Goal: Task Accomplishment & Management: Use online tool/utility

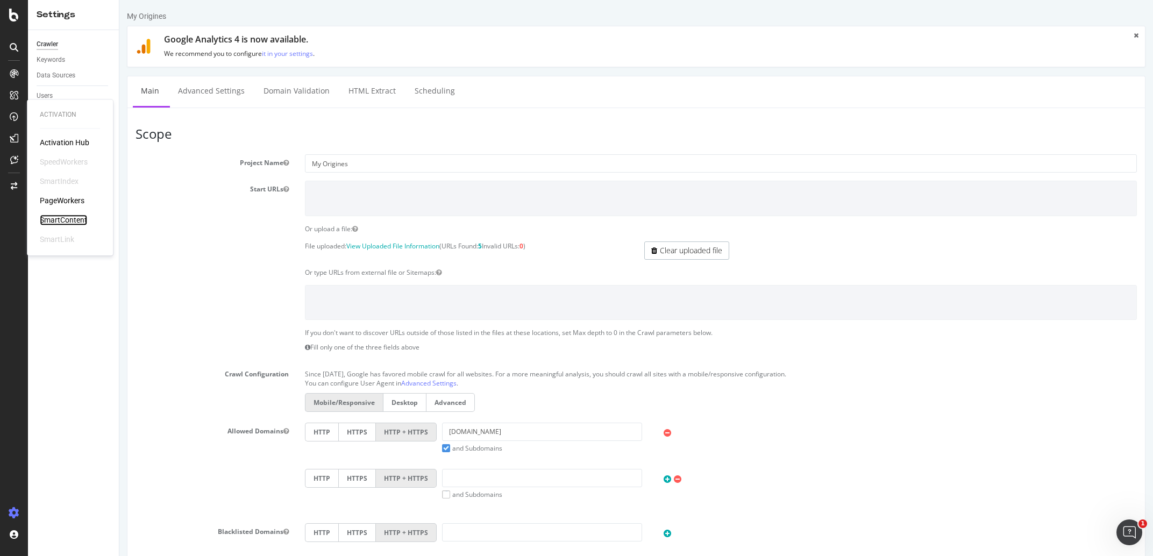
click at [72, 218] on div "SmartContent" at bounding box center [63, 220] width 47 height 11
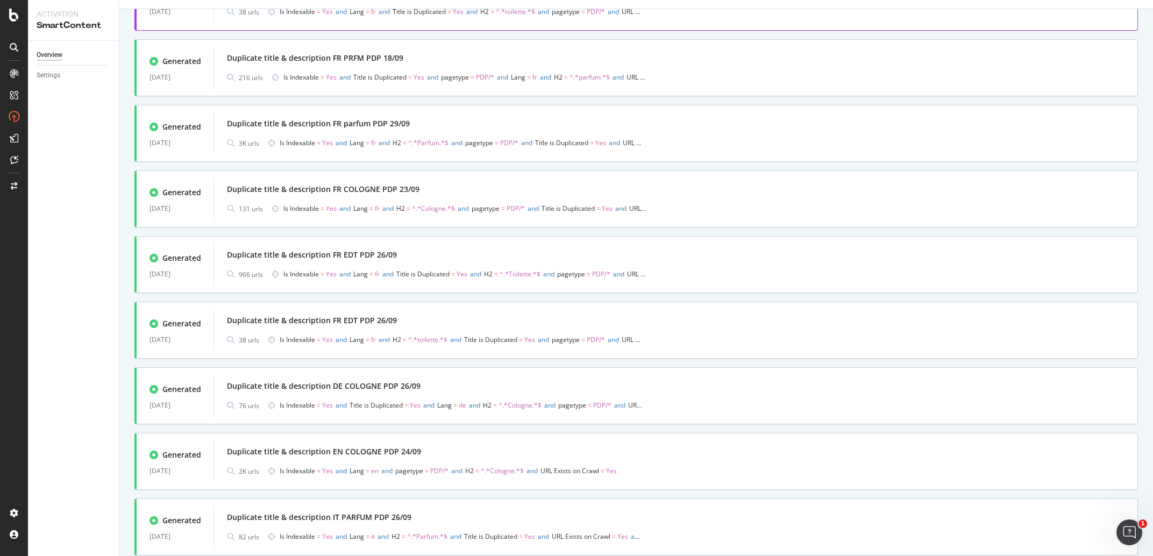
scroll to position [429, 0]
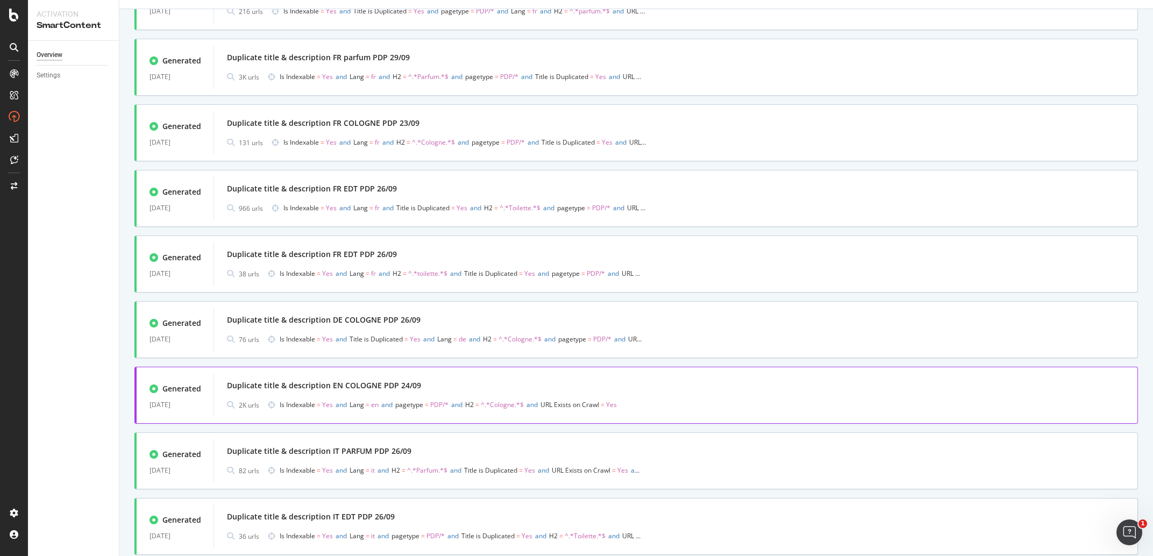
click at [483, 389] on div "Duplicate title & description EN COLOGNE PDP 24/09" at bounding box center [676, 385] width 898 height 15
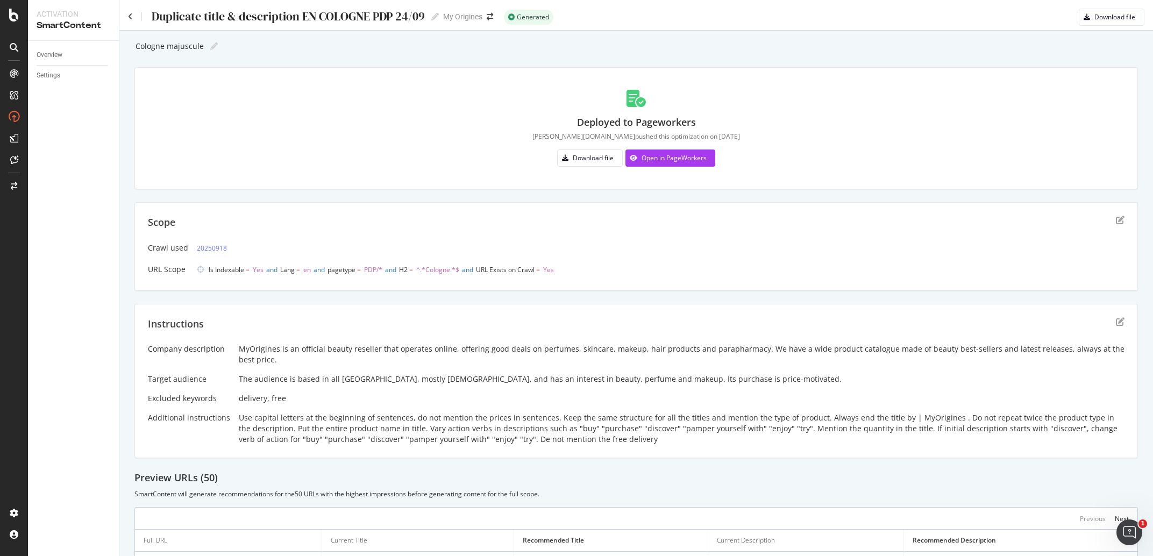
click at [339, 17] on div "Duplicate title & description EN COLOGNE PDP 24/09" at bounding box center [288, 16] width 274 height 13
click at [339, 17] on input "Duplicate title & description EN COLOGNE PDP 24/09" at bounding box center [289, 16] width 276 height 15
click at [132, 13] on div "Duplicate title & description EN COLOGNE PDP 24/09 Duplicate title & descriptio…" at bounding box center [283, 17] width 311 height 16
click at [132, 18] on icon at bounding box center [130, 17] width 5 height 8
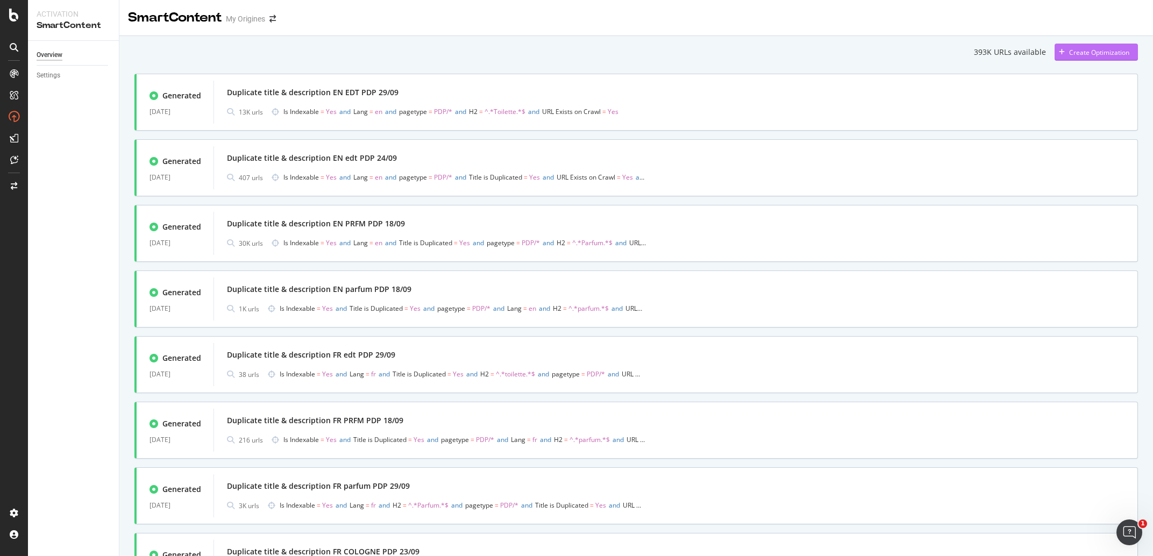
click at [1109, 53] on div "Create Optimization" at bounding box center [1099, 52] width 60 height 9
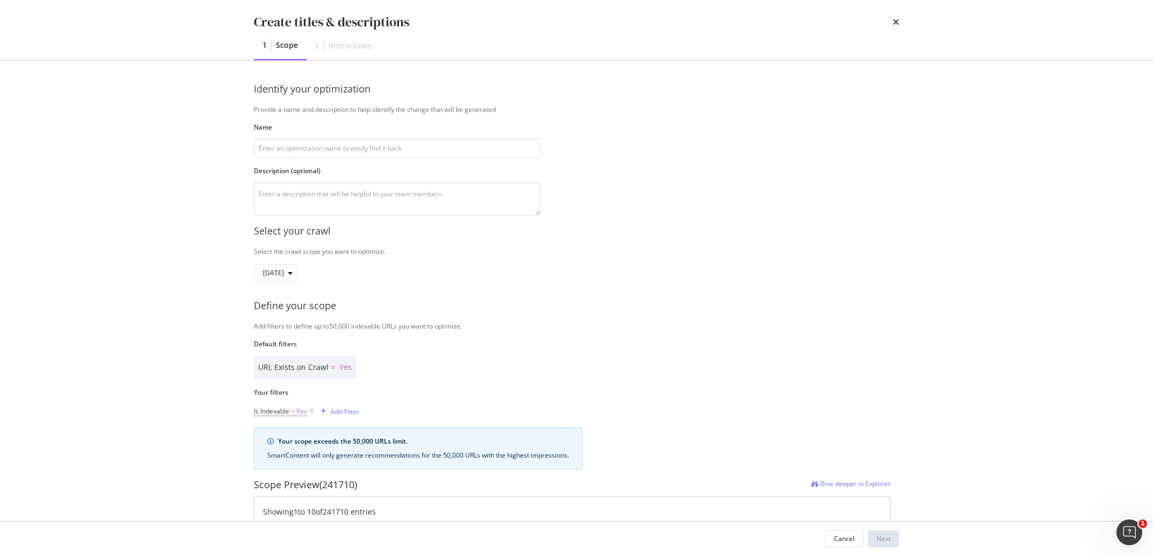
click at [335, 134] on div "Name" at bounding box center [397, 140] width 287 height 35
click at [338, 146] on input "modal" at bounding box center [397, 148] width 287 height 19
paste input "Duplicate title & description EN COLOGNE PDP 24/09"
click at [366, 149] on input "Duplicate title & description EN COLOGNE PDP 24/09" at bounding box center [397, 148] width 287 height 19
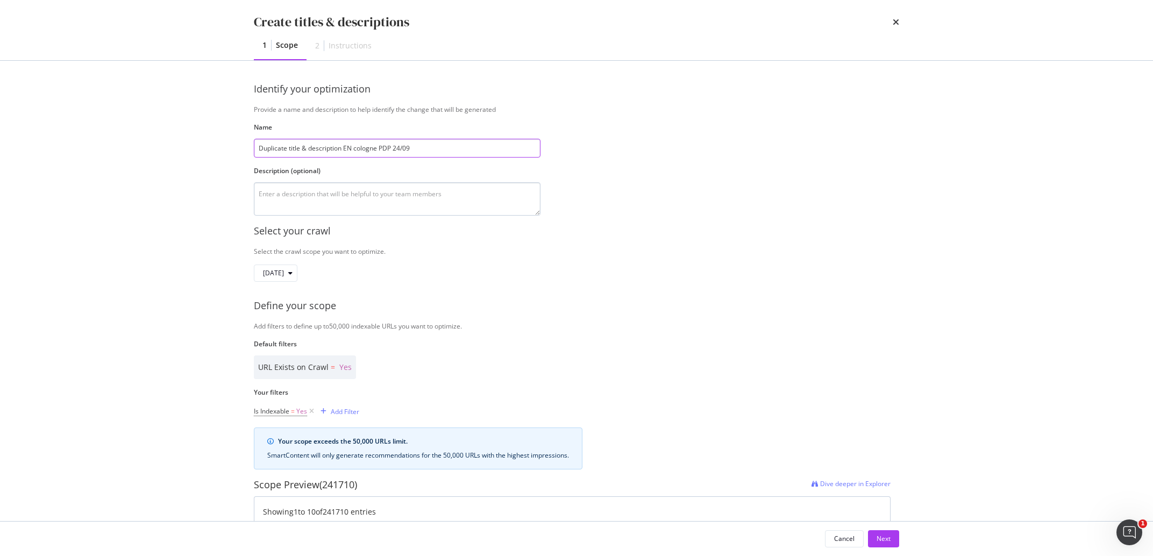
type input "Duplicate title & description EN cologne PDP 24/09"
click at [395, 210] on textarea "modal" at bounding box center [397, 198] width 287 height 33
click at [284, 277] on span "[DATE]" at bounding box center [273, 272] width 21 height 9
click at [92, 311] on div "Create titles & descriptions 1 Scope 2 Instructions Identify your optimization …" at bounding box center [576, 278] width 1153 height 556
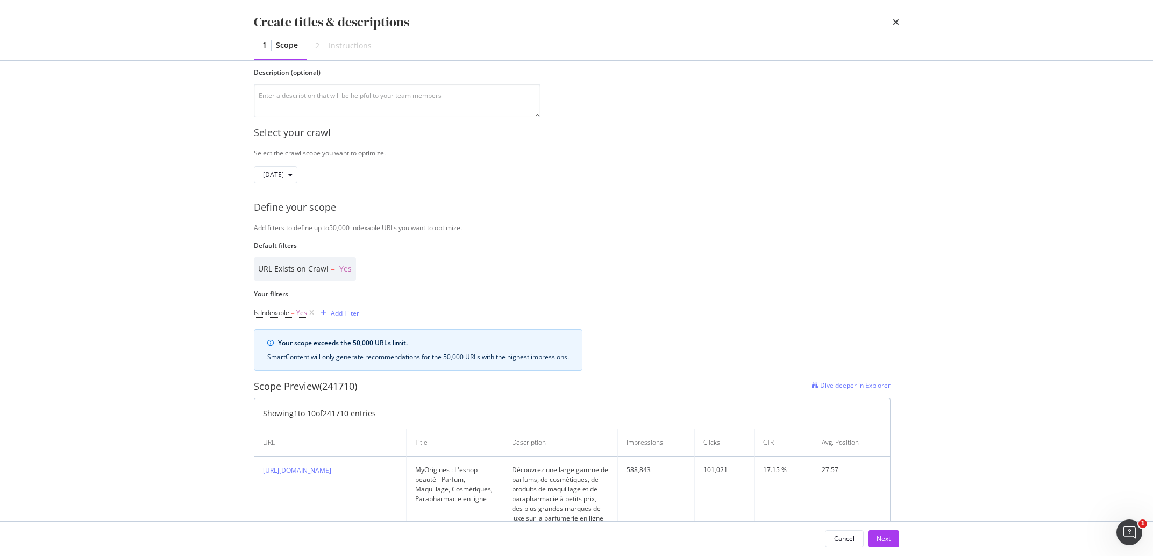
scroll to position [245, 0]
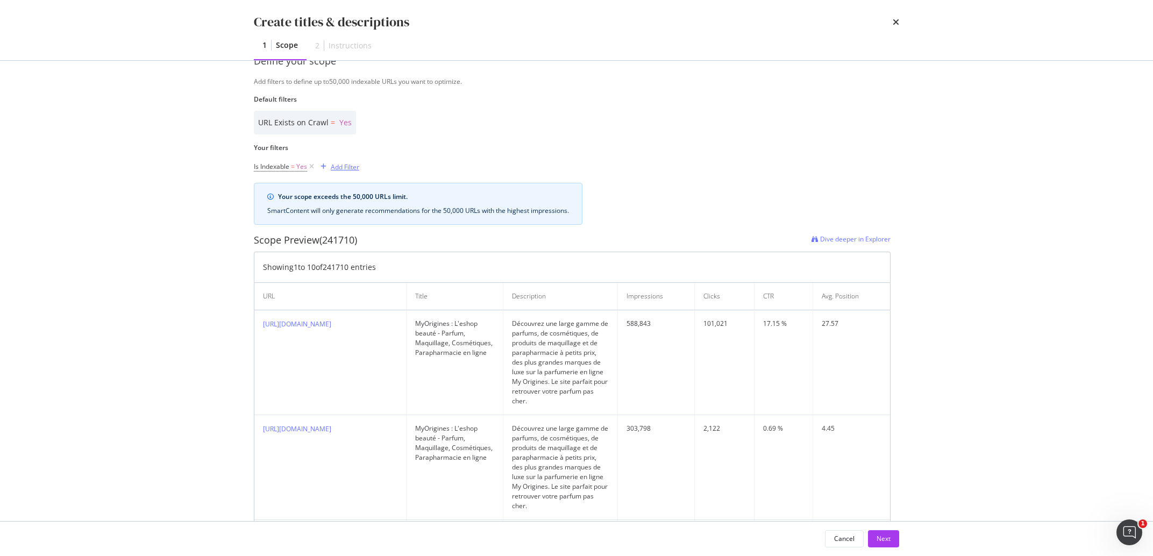
click at [341, 161] on div "Add Filter" at bounding box center [337, 167] width 43 height 12
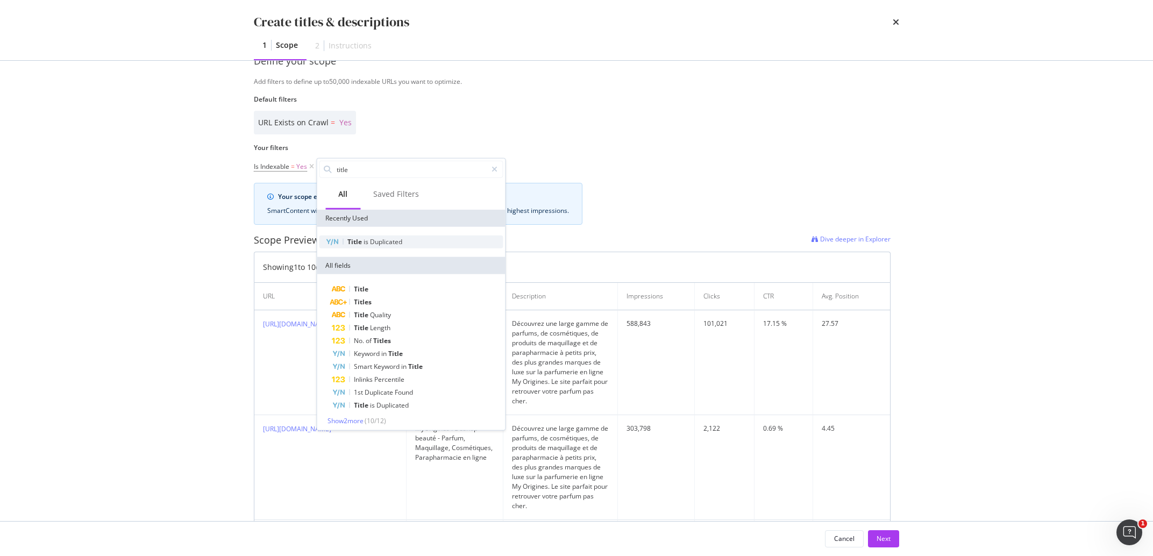
type input "title"
click at [377, 247] on div "Title is Duplicated" at bounding box center [411, 242] width 184 height 13
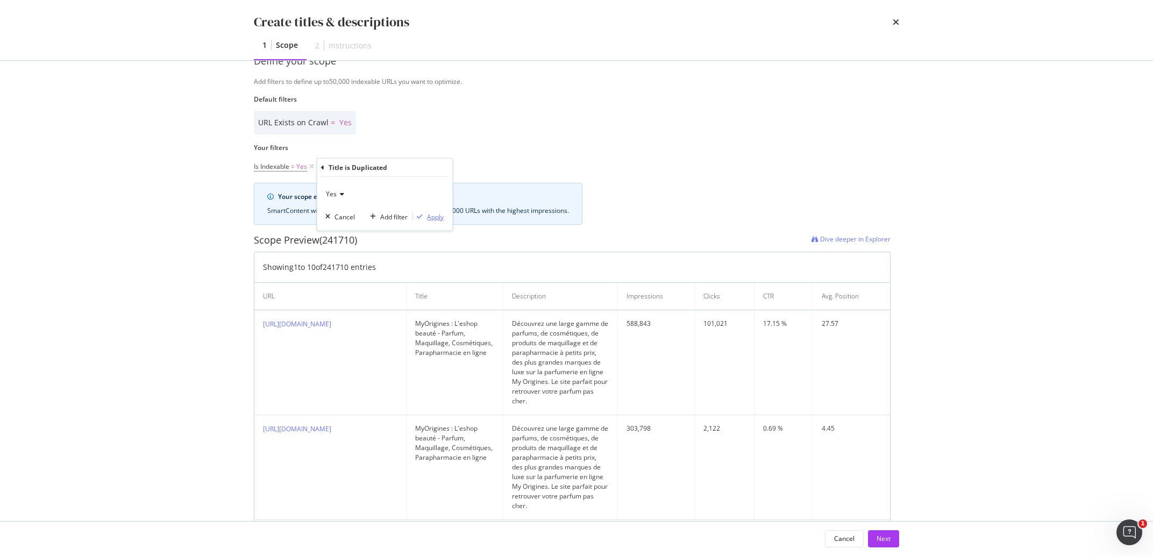
click at [432, 221] on div "Apply" at bounding box center [435, 216] width 17 height 9
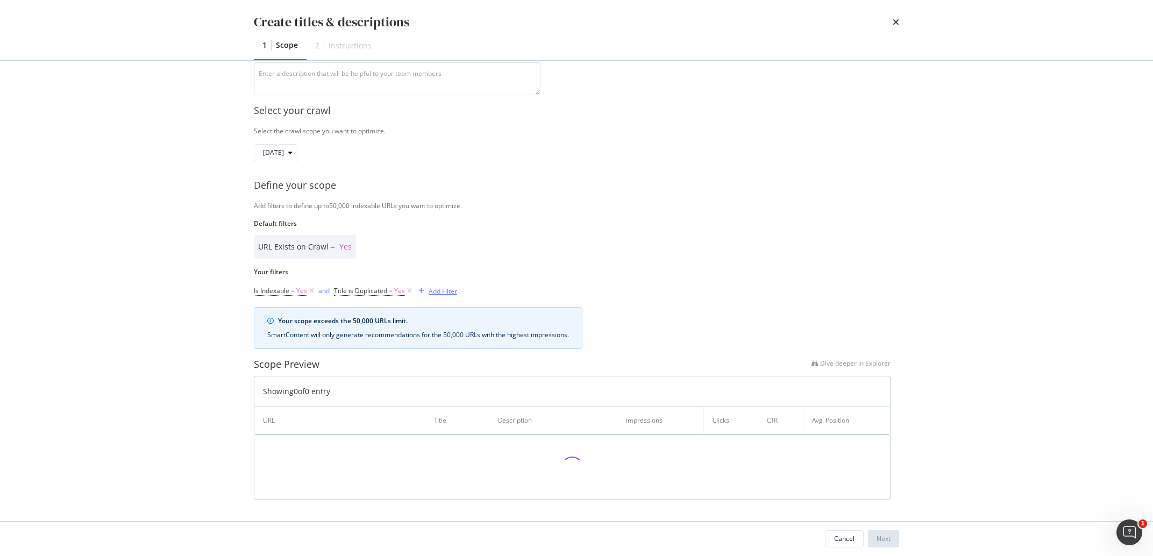
click at [441, 287] on div "Add Filter" at bounding box center [443, 291] width 29 height 9
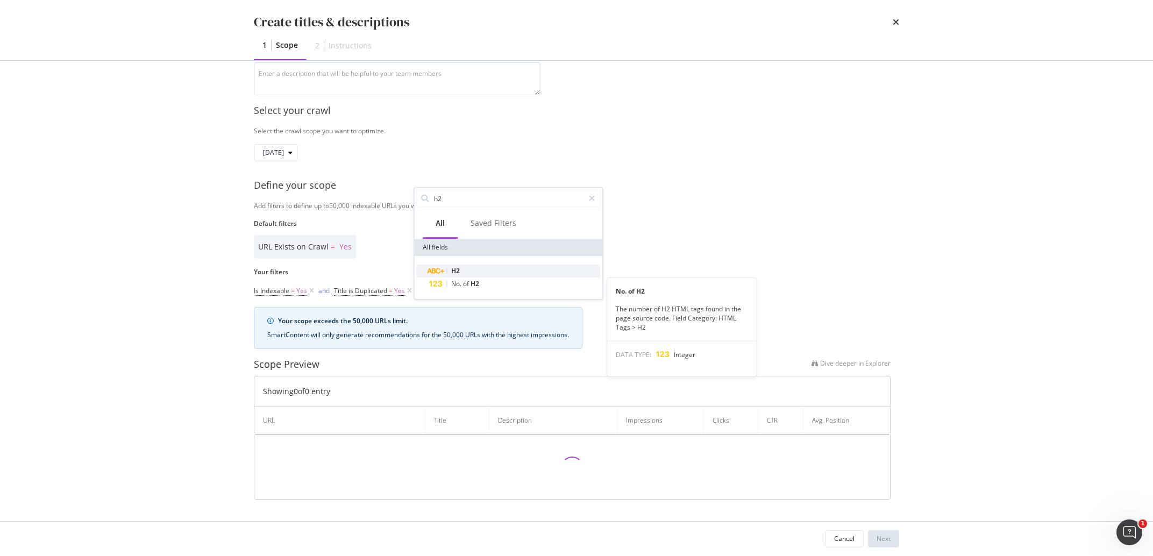
type input "h2"
click at [464, 273] on div "H2" at bounding box center [514, 271] width 171 height 13
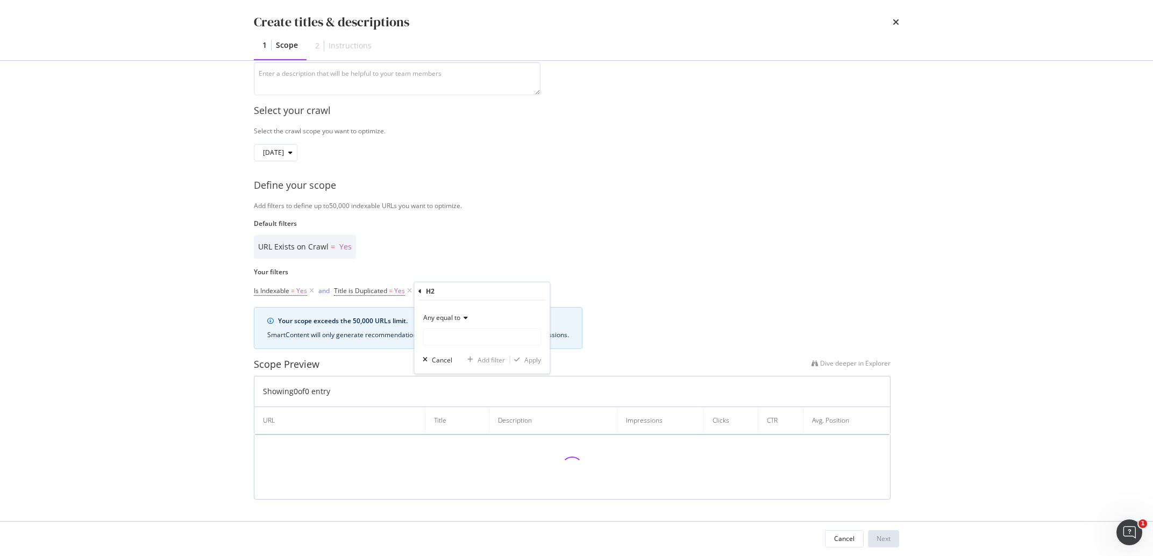
click at [448, 325] on div "Any equal to" at bounding box center [482, 317] width 118 height 17
click at [477, 430] on div "Any contains" at bounding box center [482, 424] width 115 height 14
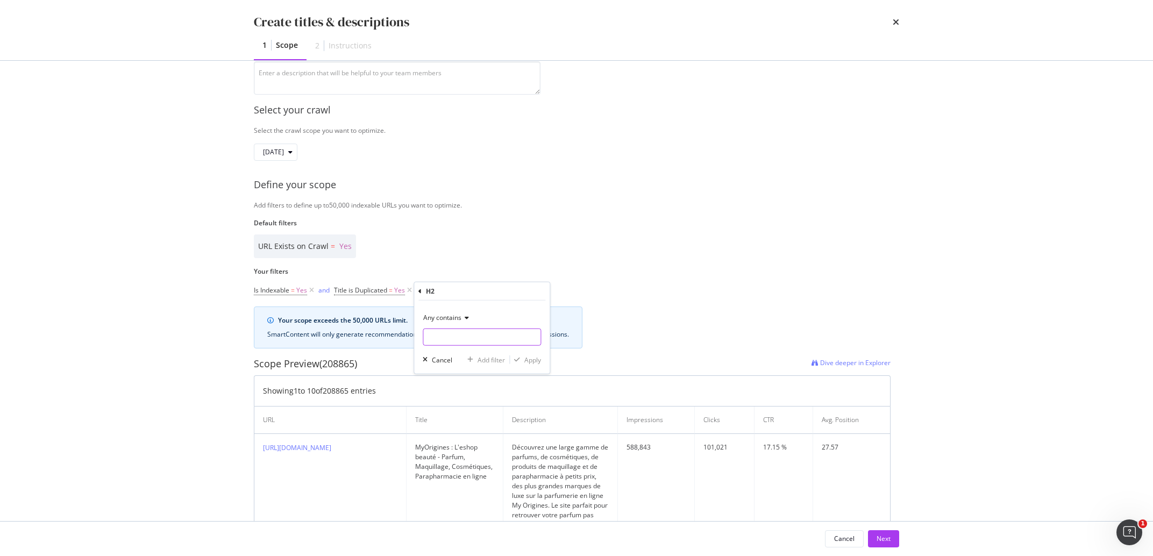
click at [467, 337] on input "Name" at bounding box center [481, 337] width 117 height 17
type input "cologne"
click at [524, 359] on div "modal" at bounding box center [517, 360] width 15 height 6
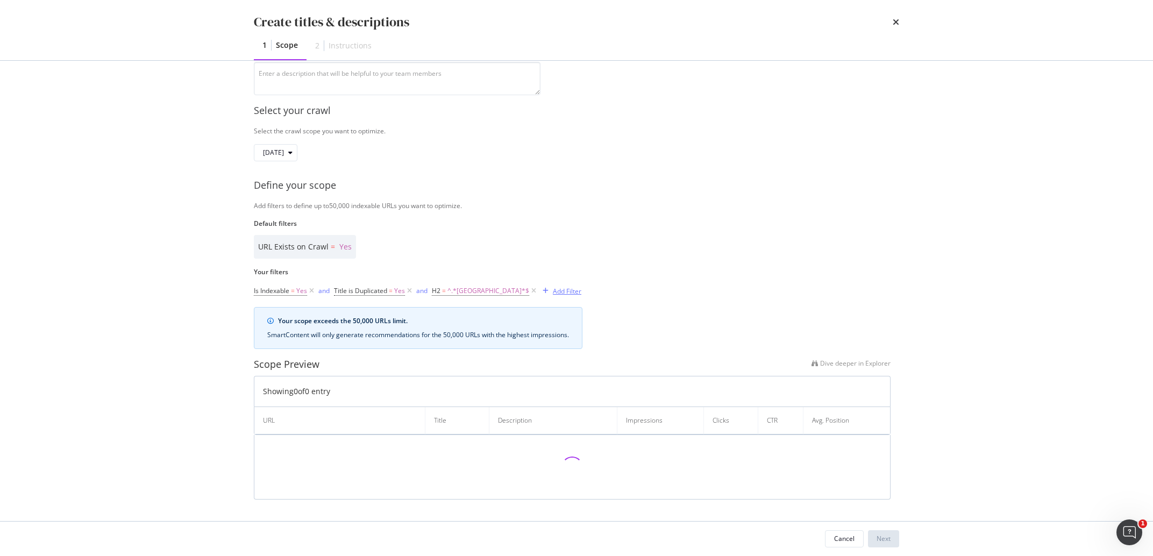
click at [553, 289] on div "Add Filter" at bounding box center [567, 291] width 29 height 9
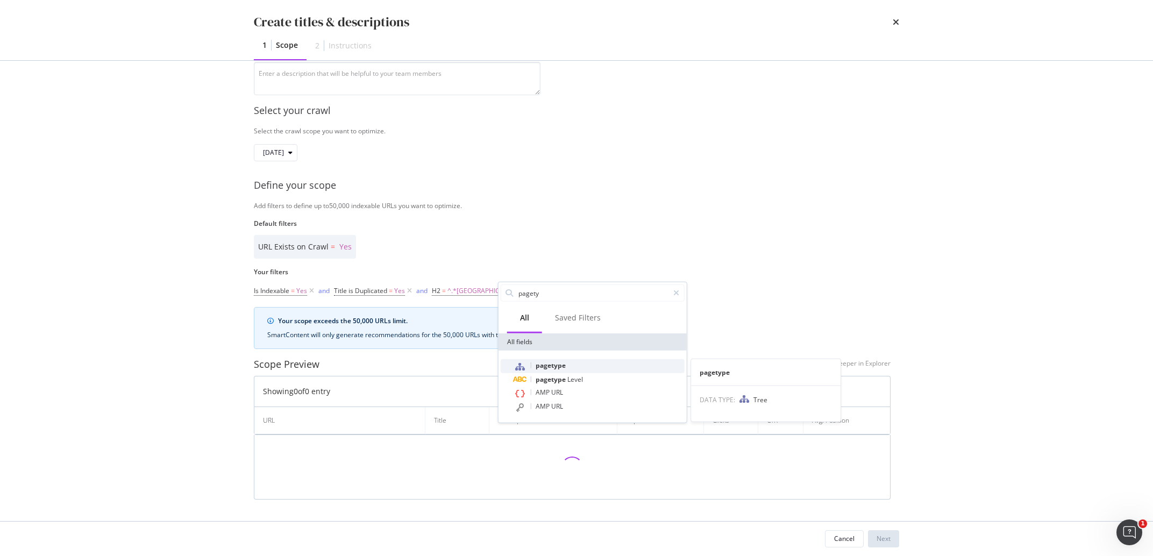
type input "pagety"
click at [559, 366] on span "pagetype" at bounding box center [551, 365] width 30 height 9
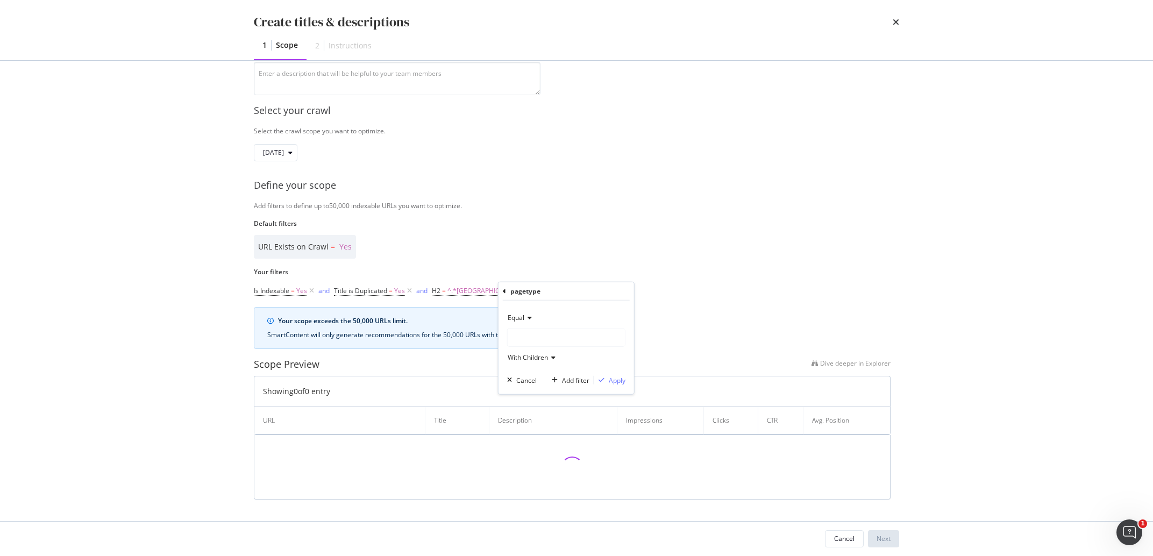
click at [530, 318] on icon "modal" at bounding box center [528, 318] width 8 height 6
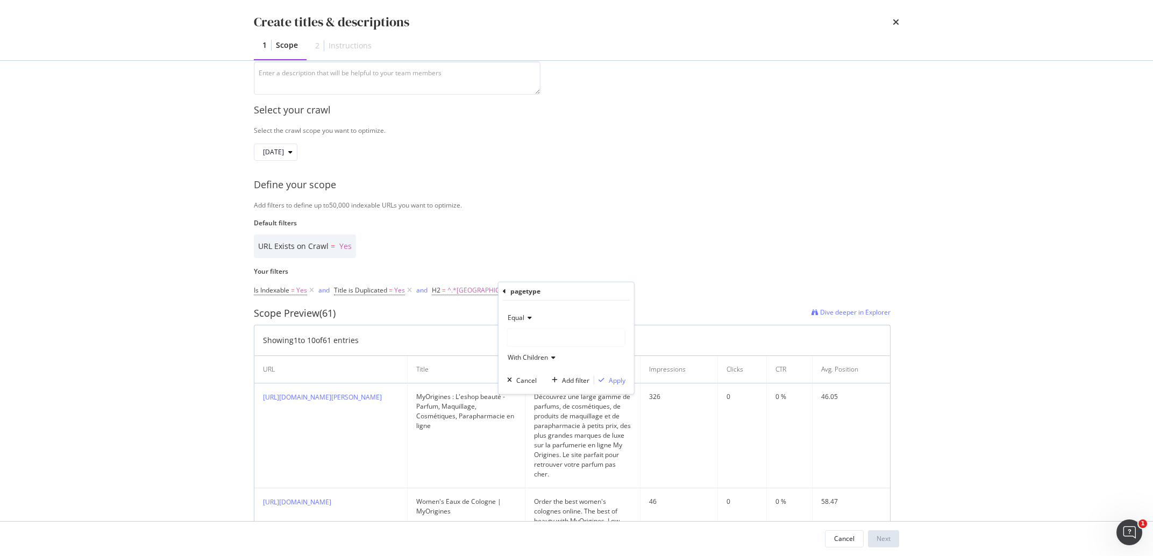
click at [544, 342] on div "modal" at bounding box center [566, 337] width 117 height 17
click at [549, 361] on span "271,027 URLS" at bounding box center [556, 359] width 44 height 9
click at [611, 382] on div "Apply" at bounding box center [617, 379] width 17 height 9
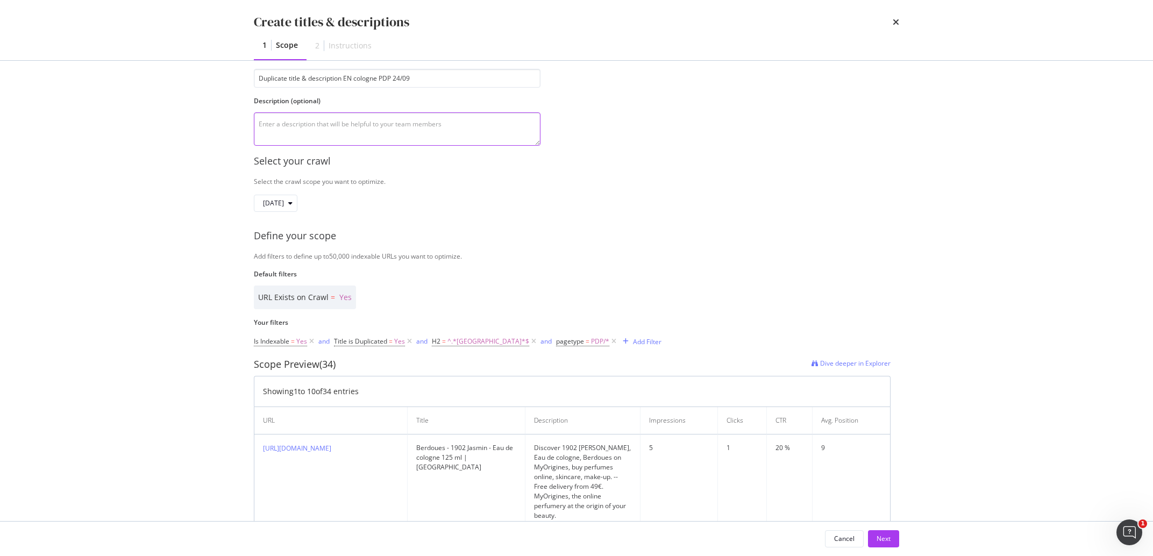
click at [432, 129] on textarea "modal" at bounding box center [397, 128] width 287 height 33
type textarea "cologne"
click at [562, 230] on div "Define your scope" at bounding box center [577, 236] width 646 height 14
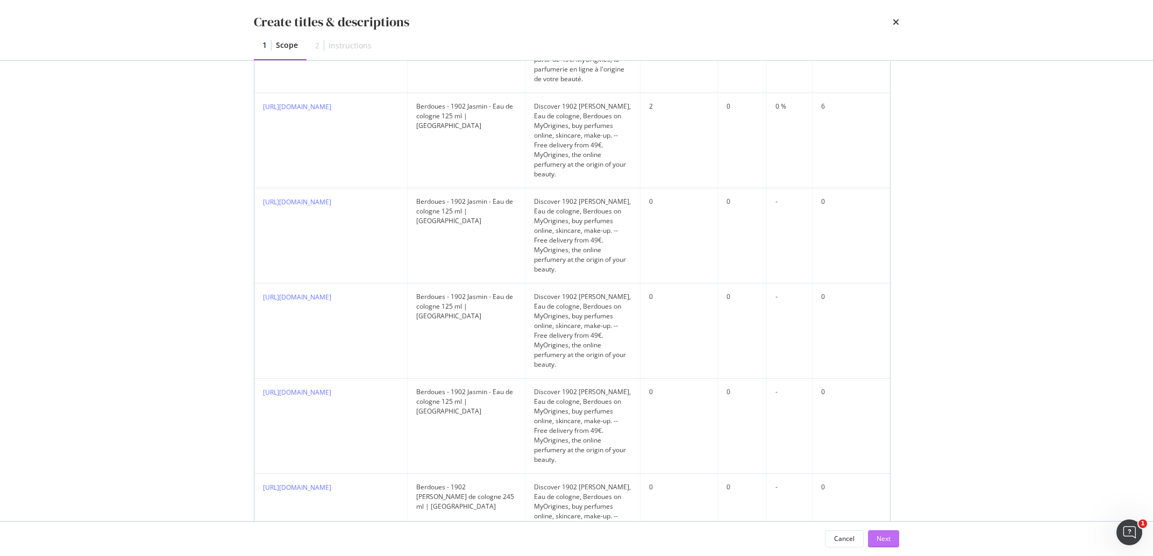
click at [881, 532] on div "Next" at bounding box center [884, 539] width 14 height 16
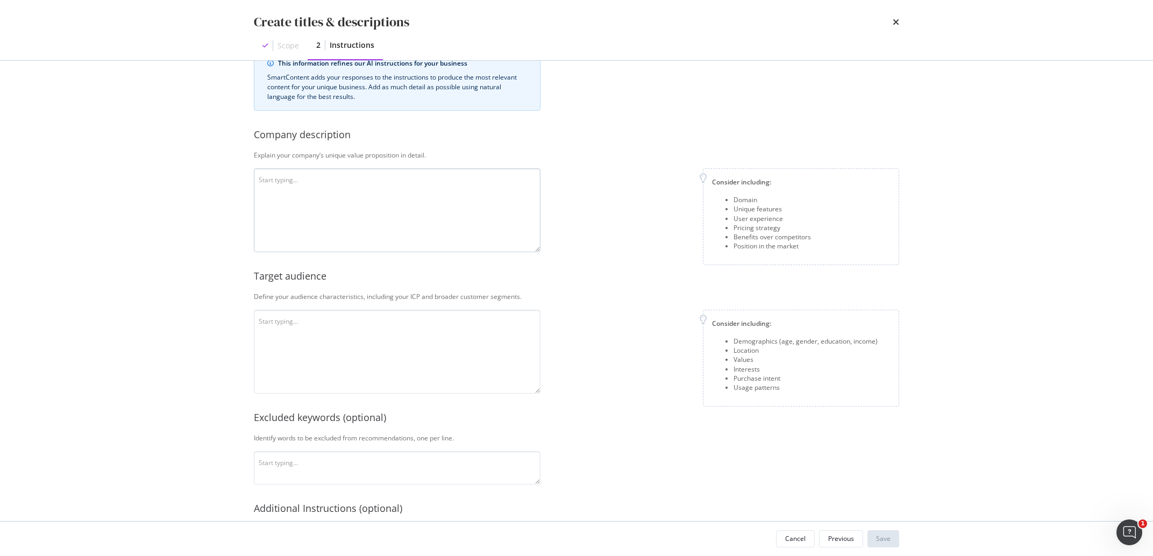
scroll to position [0, 0]
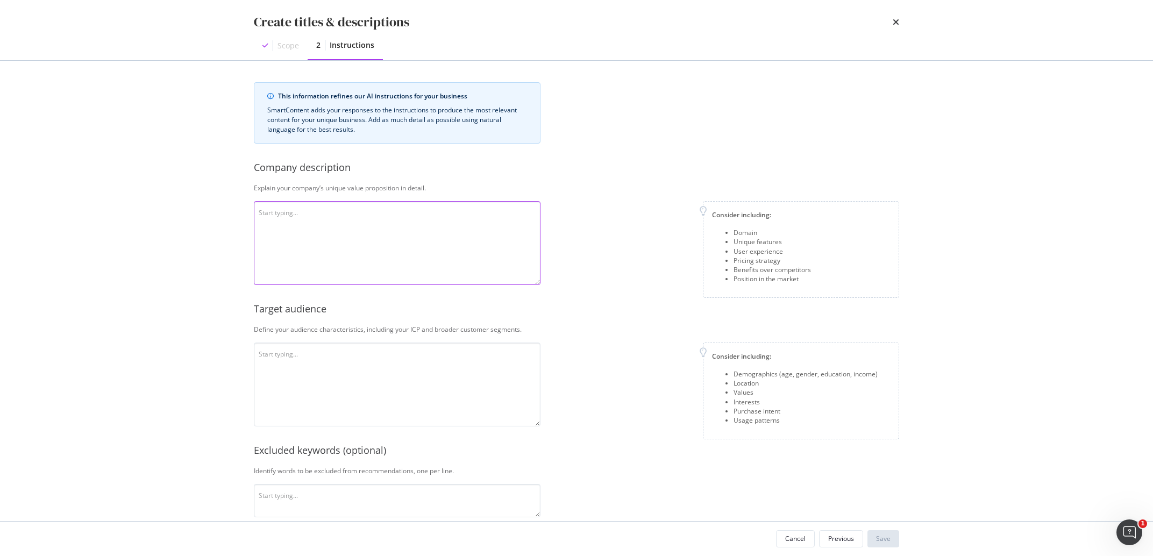
click at [340, 246] on textarea "modal" at bounding box center [397, 243] width 287 height 84
paste textarea "MyOrigines est un revendeur de produits de beauté exclusivement en ligne, offra…"
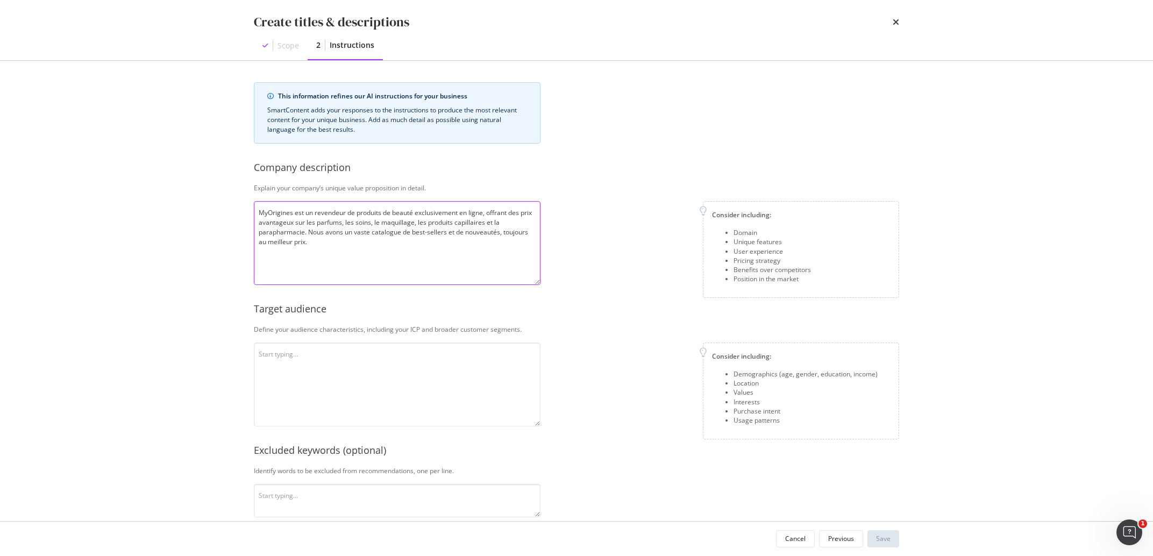
click at [345, 228] on textarea "MyOrigines est un revendeur de produits de beauté exclusivement en ligne, offra…" at bounding box center [397, 243] width 287 height 84
paste textarea "is an official beauty reseller that operates online, offering good deals on per…"
type textarea "MyOrigines is an official beauty reseller that operates online, offering good d…"
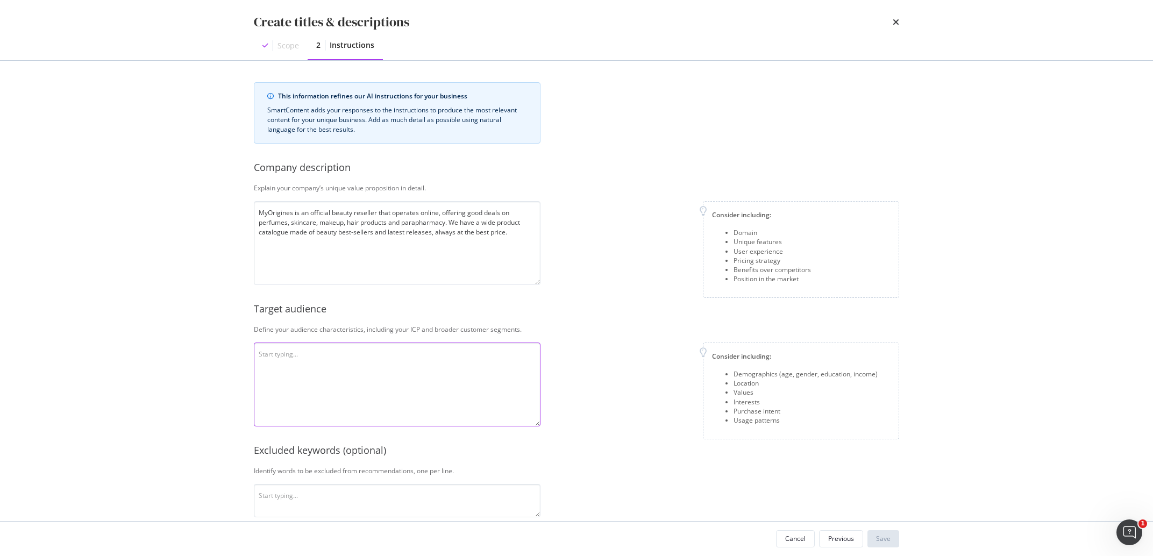
click at [288, 357] on textarea "modal" at bounding box center [397, 385] width 287 height 84
paste textarea "The audience is based in all Europe, mostly female, and has an interest in beau…"
type textarea "The audience is based in all Europe, mostly female, and has an interest in beau…"
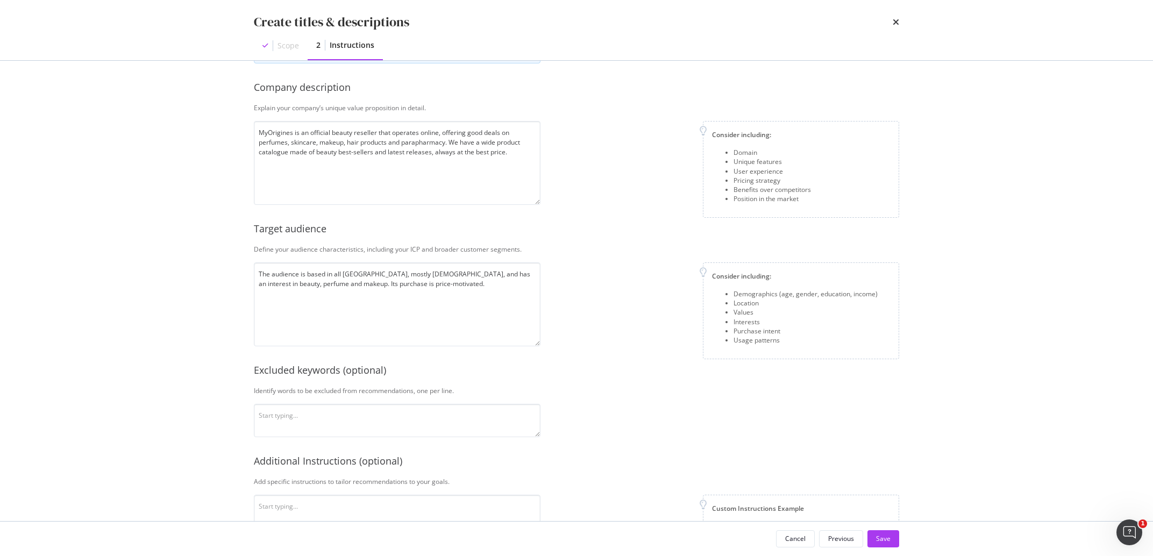
scroll to position [122, 0]
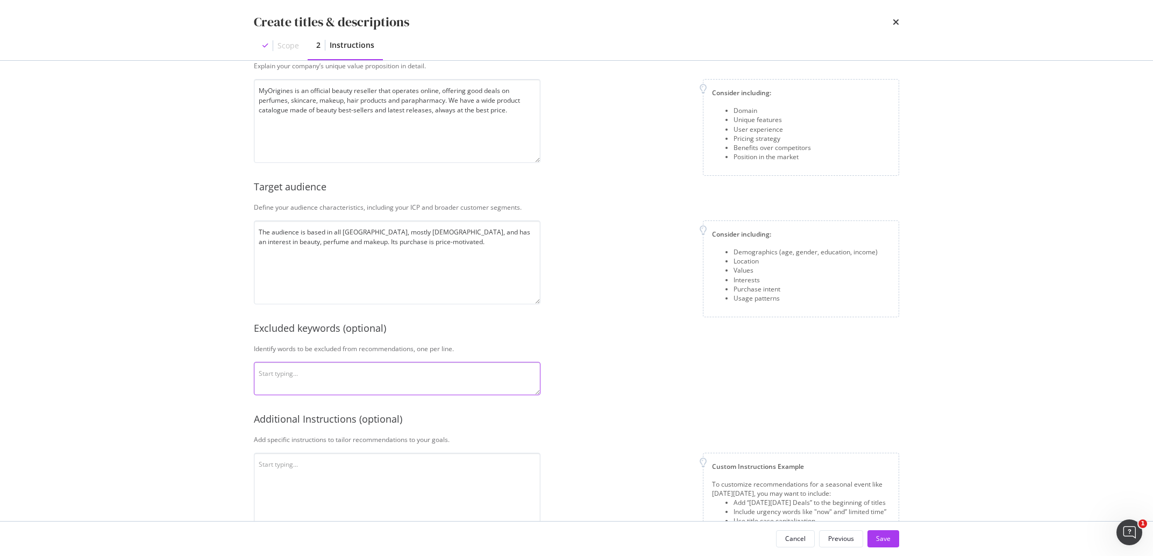
click at [381, 374] on textarea "modal" at bounding box center [397, 378] width 287 height 33
paste textarea "delivery, free"
click at [282, 375] on textarea "delivery, free" at bounding box center [397, 378] width 287 height 33
click at [284, 375] on textarea "delivery, free" at bounding box center [397, 378] width 287 height 33
click at [357, 387] on textarea "delivery, free" at bounding box center [397, 378] width 287 height 33
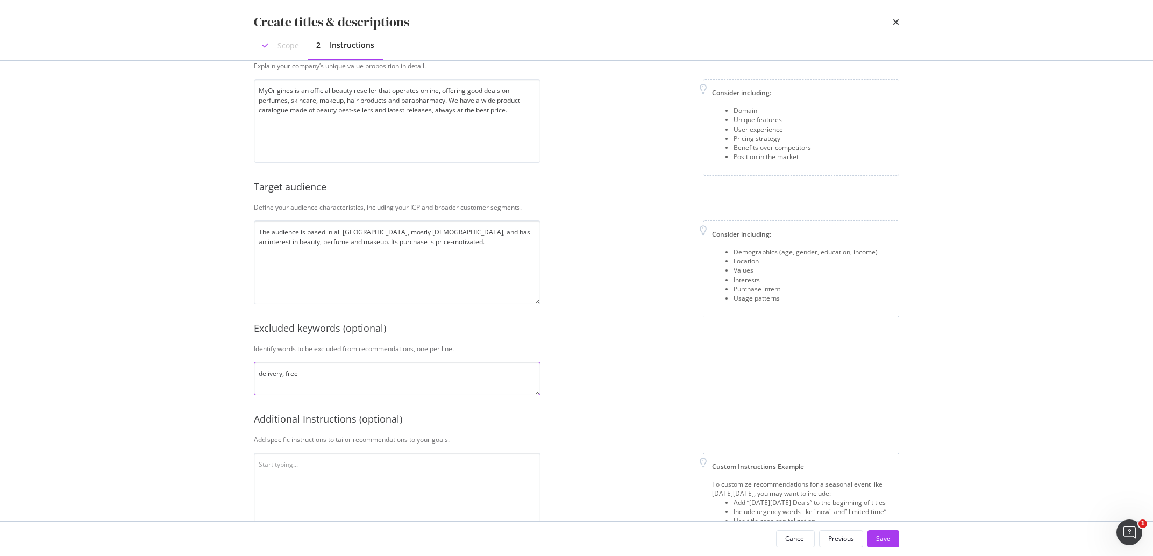
click at [285, 375] on textarea "delivery, free" at bounding box center [397, 378] width 287 height 33
type textarea "delivery free"
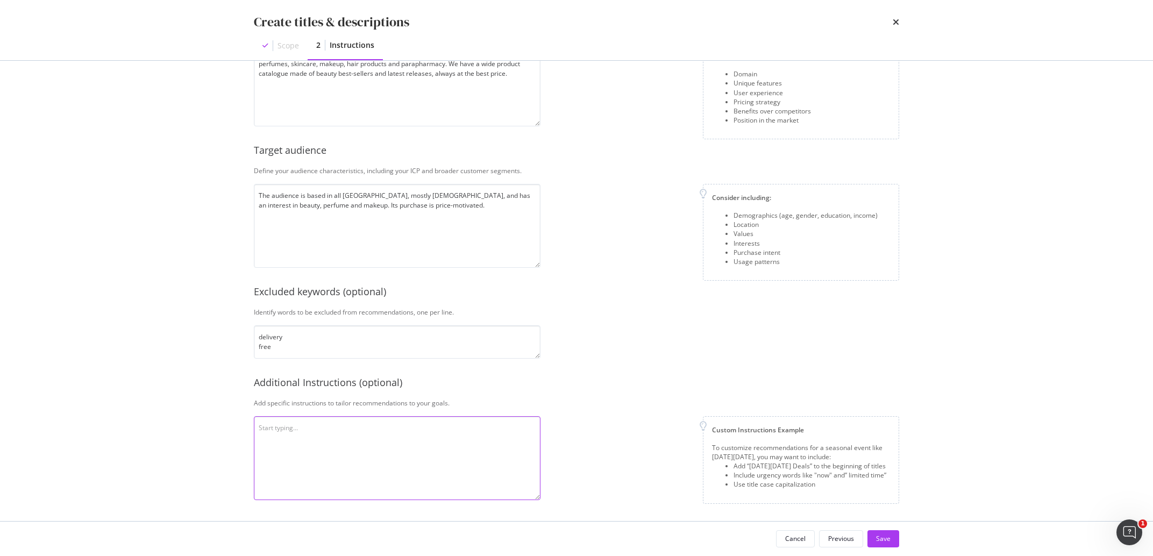
click at [366, 418] on textarea "modal" at bounding box center [397, 458] width 287 height 84
paste textarea "Use capital letters at the beginning of sentences, do not mention the prices in…"
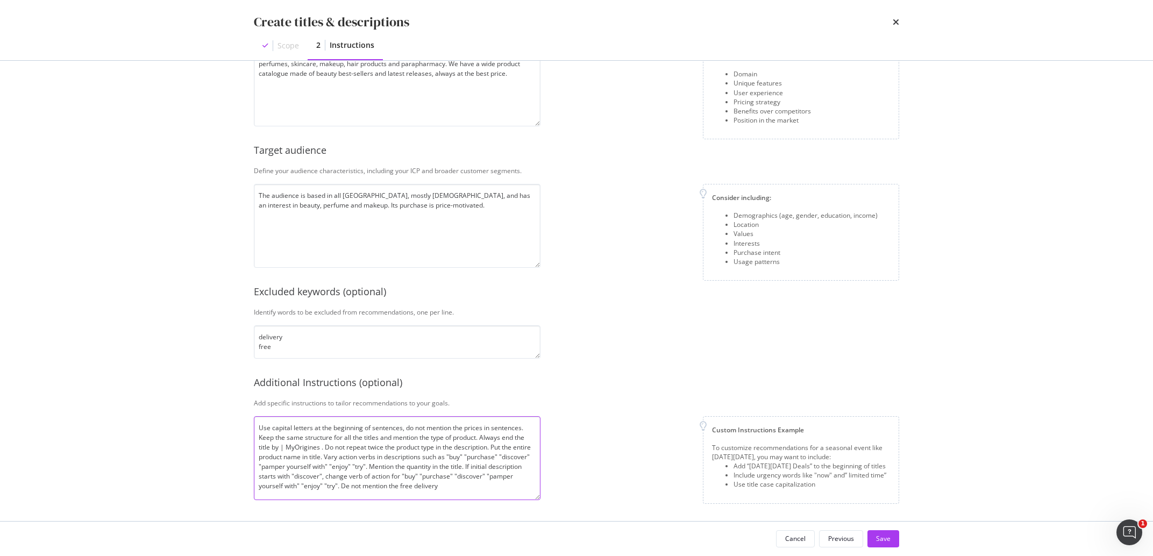
click at [321, 448] on textarea "Use capital letters at the beginning of sentences, do not mention the prices in…" at bounding box center [397, 458] width 287 height 84
type textarea "Use capital letters at the beginning of sentences, do not mention the prices in…"
click at [879, 543] on div "Save" at bounding box center [883, 538] width 15 height 9
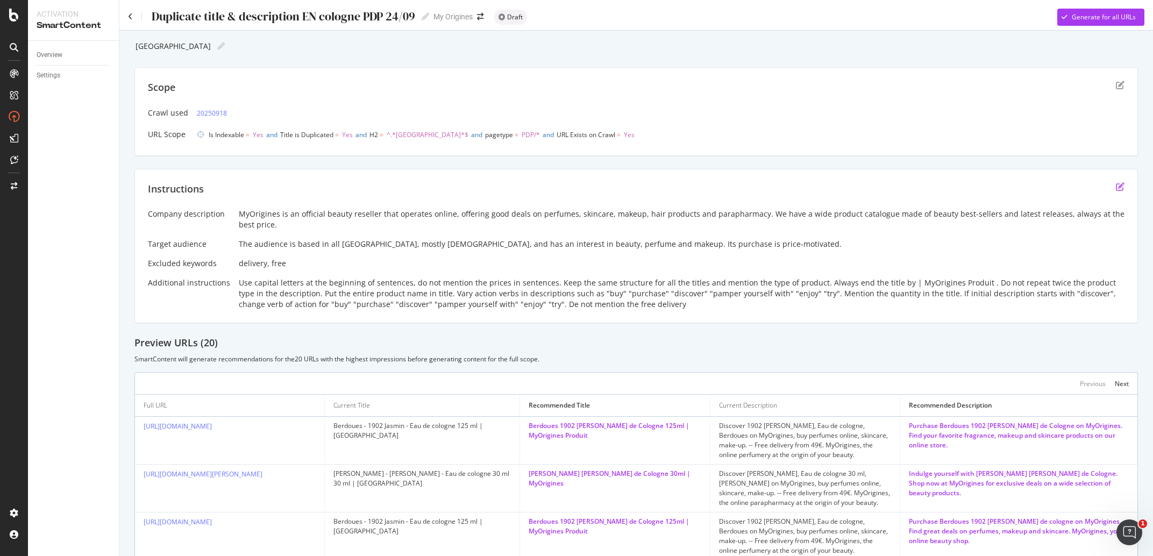
click at [1116, 183] on icon "edit" at bounding box center [1120, 186] width 9 height 9
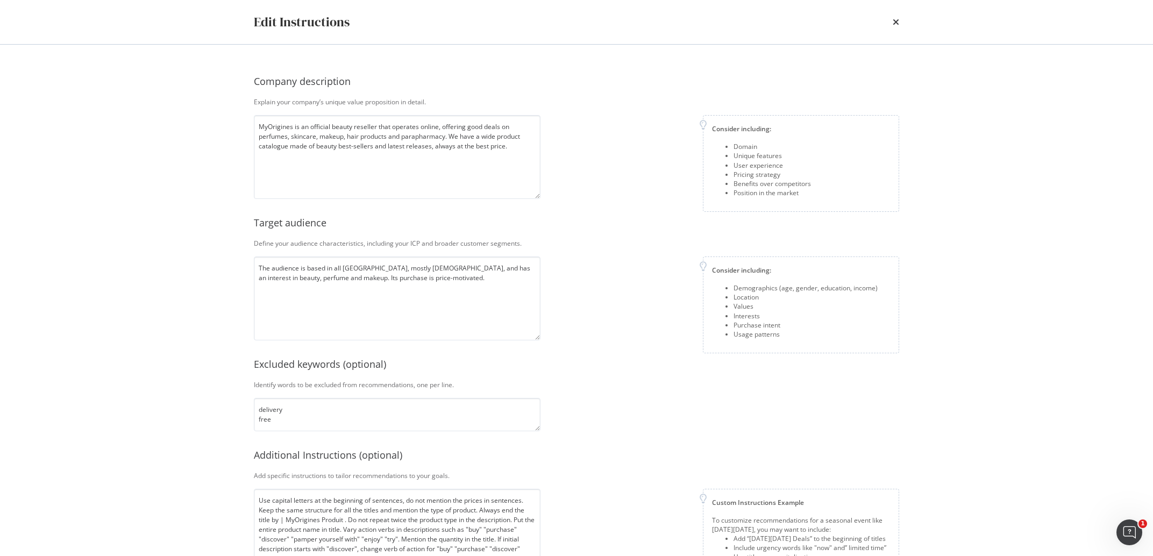
scroll to position [38, 0]
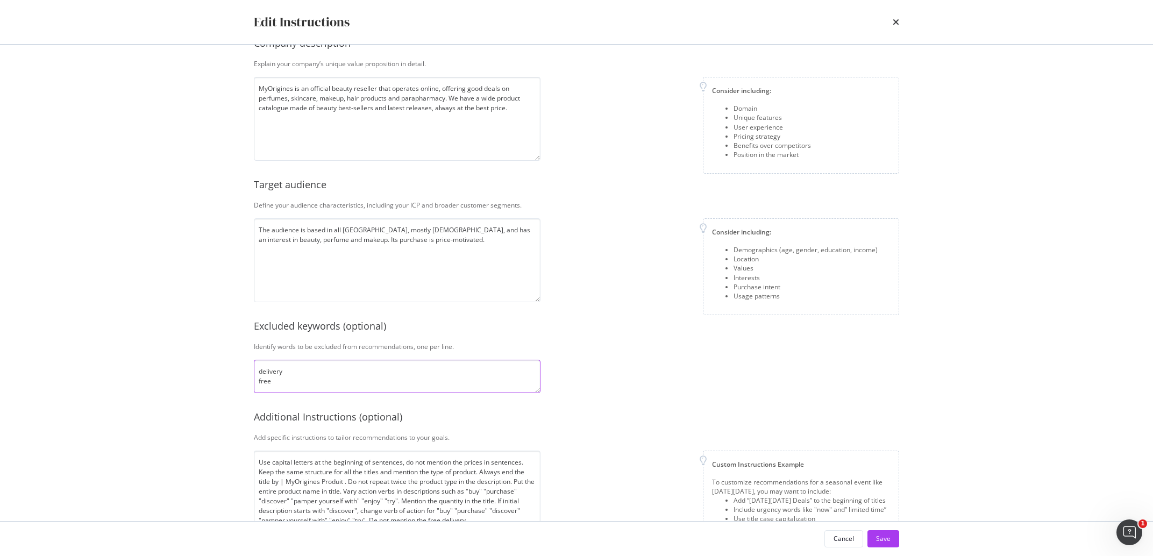
click at [302, 386] on textarea "delivery free" at bounding box center [397, 376] width 287 height 33
type textarea "delivery free Product"
click at [892, 535] on button "Save" at bounding box center [884, 538] width 32 height 17
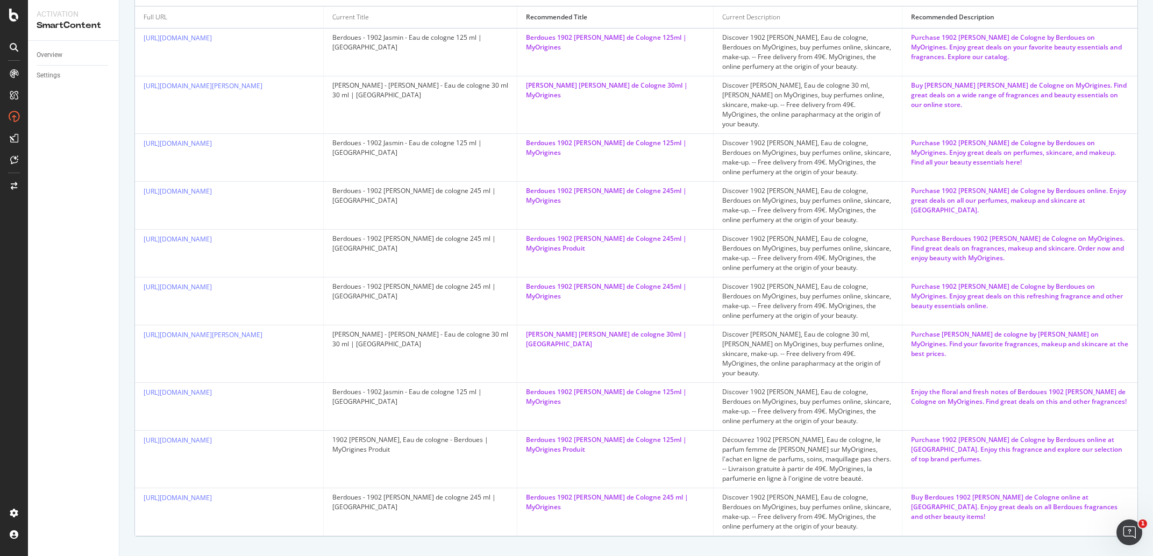
scroll to position [0, 0]
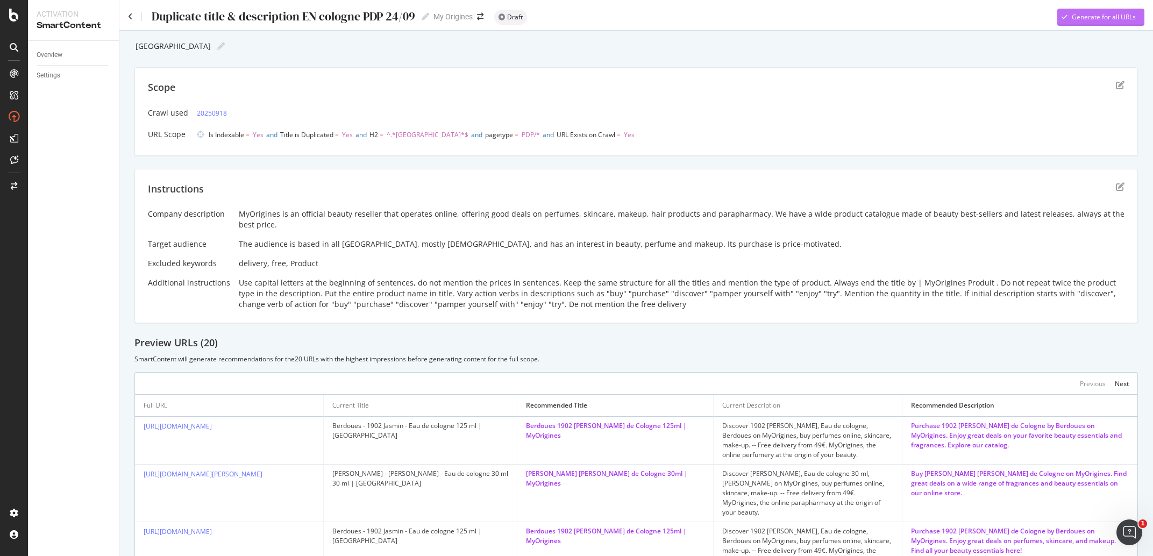
click at [1091, 22] on div "Generate for all URLs" at bounding box center [1104, 16] width 64 height 9
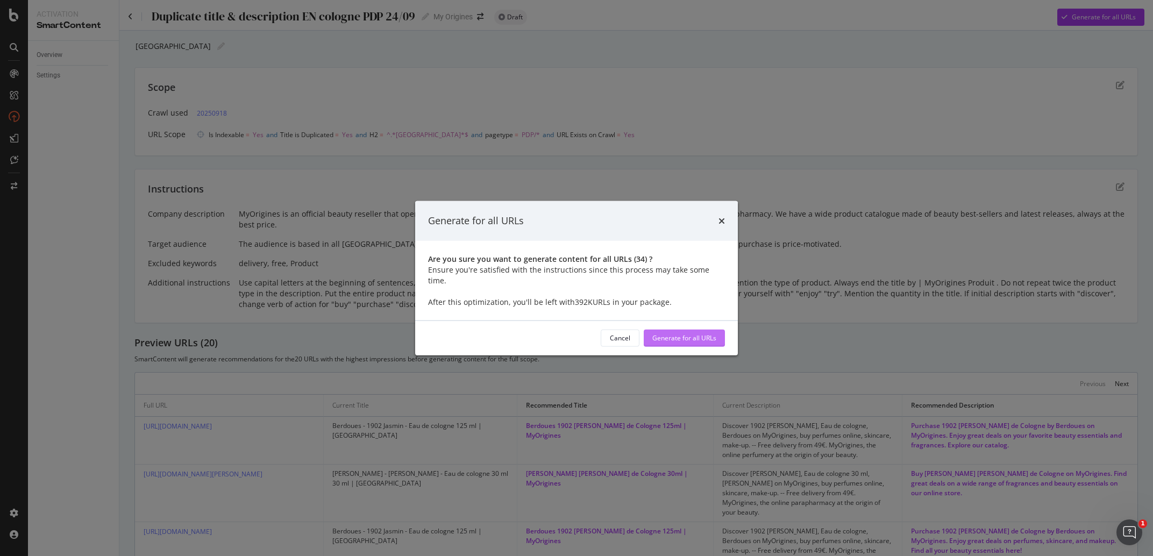
click at [698, 334] on div "Generate for all URLs" at bounding box center [684, 338] width 64 height 9
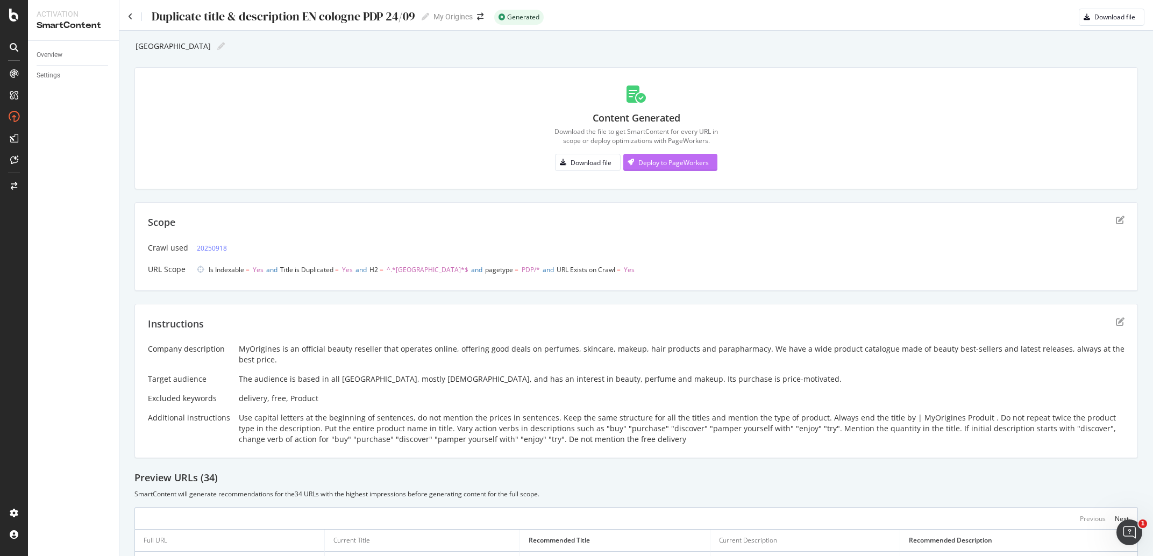
click at [695, 168] on div "Deploy to PageWorkers" at bounding box center [666, 162] width 86 height 16
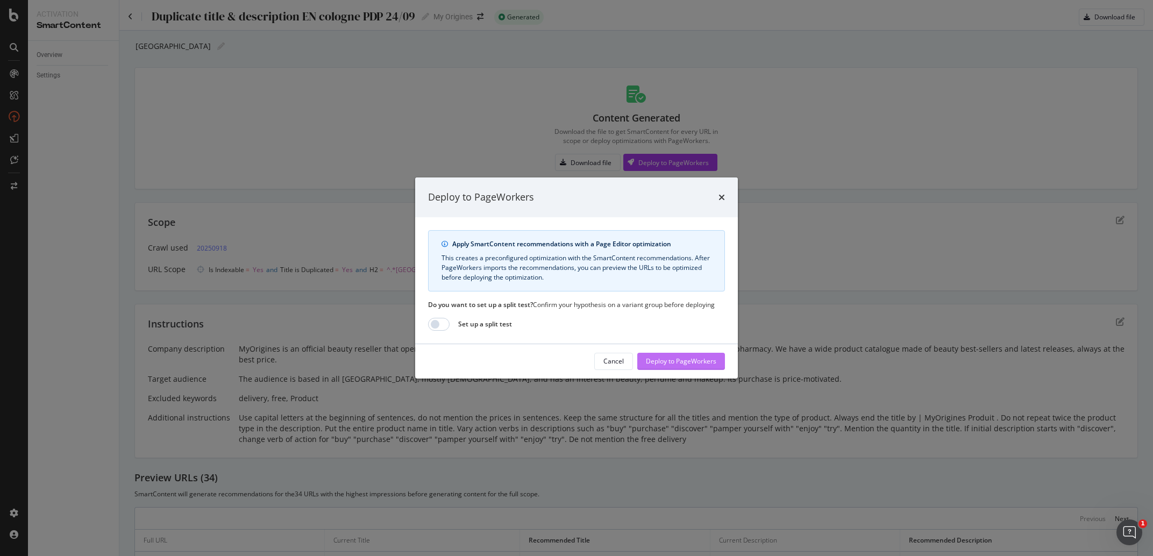
click at [701, 367] on div "Deploy to PageWorkers" at bounding box center [681, 361] width 70 height 16
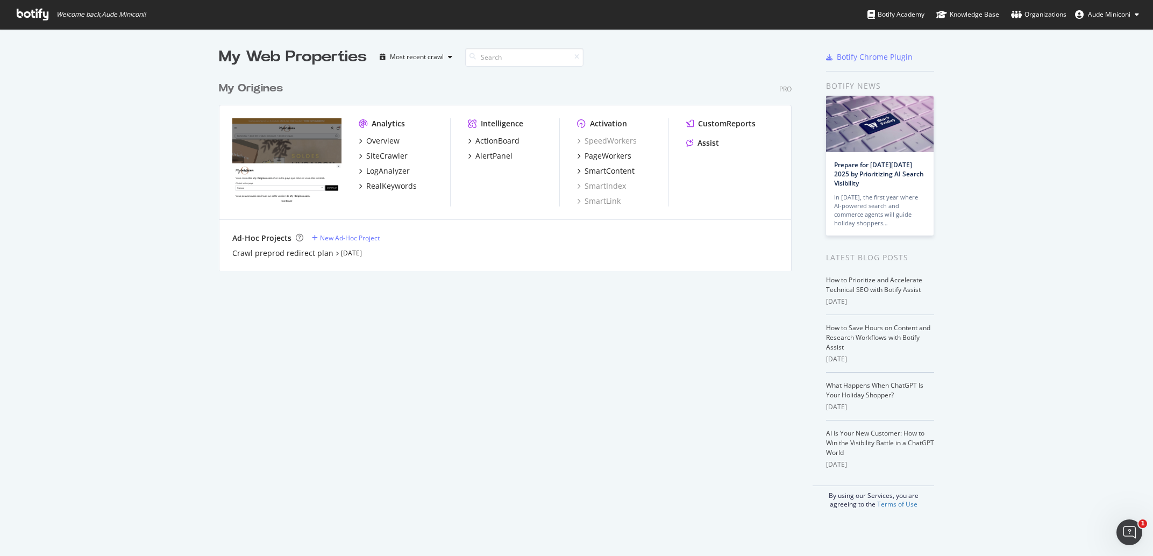
click at [606, 165] on div "SpeedWorkers PageWorkers SmartContent SmartIndex SmartLink" at bounding box center [622, 171] width 91 height 71
click at [608, 169] on div "SmartContent" at bounding box center [610, 171] width 50 height 11
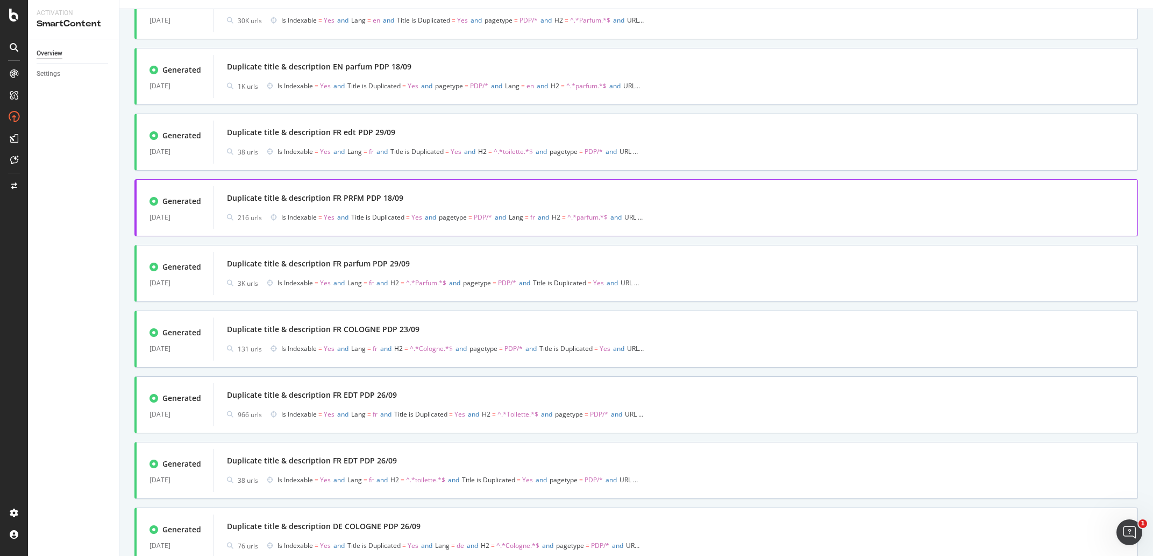
scroll to position [302, 0]
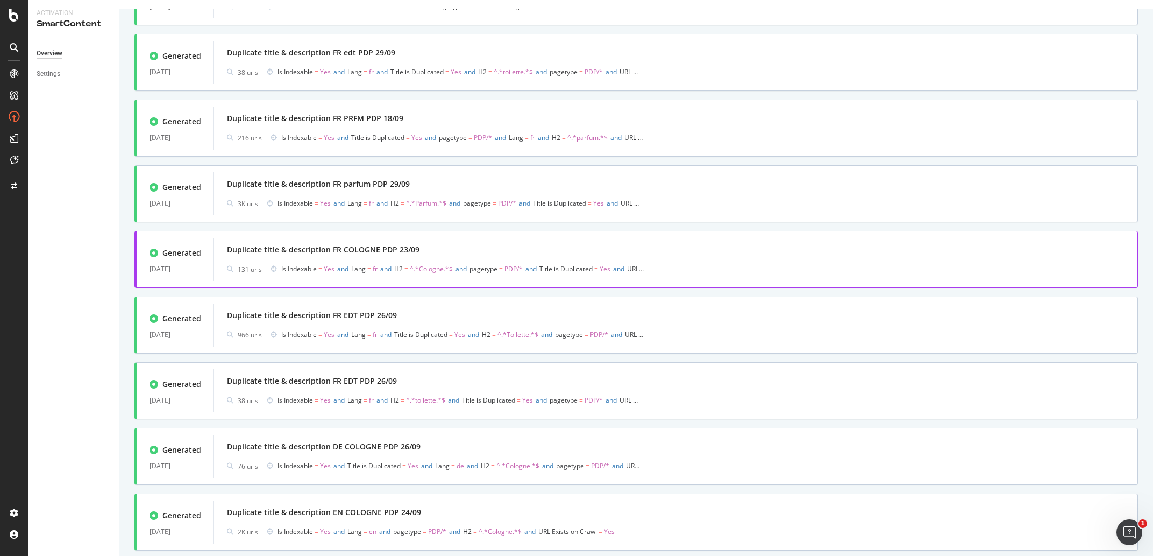
click at [451, 252] on div "Duplicate title & description FR COLOGNE PDP 23/09" at bounding box center [676, 249] width 898 height 15
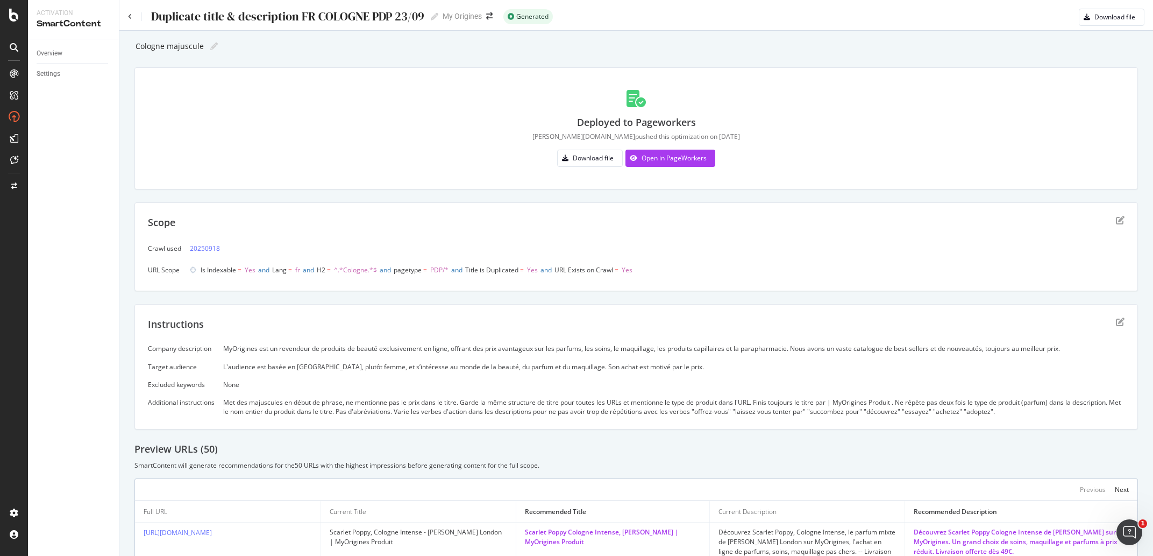
click at [304, 339] on div "Instructions" at bounding box center [636, 330] width 977 height 27
click at [304, 343] on div "Instructions" at bounding box center [636, 330] width 977 height 27
click at [307, 344] on div "Instructions" at bounding box center [636, 330] width 977 height 27
click at [310, 352] on div "MyOrigines est un revendeur de produits de beauté exclusivement en ligne, offra…" at bounding box center [674, 348] width 902 height 9
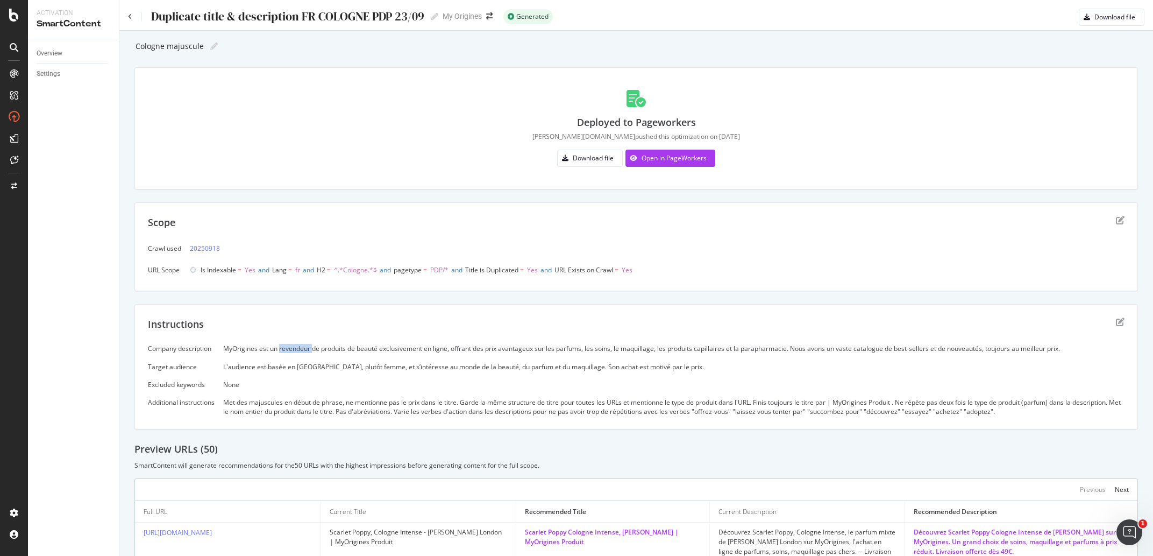
click at [310, 352] on div "MyOrigines est un revendeur de produits de beauté exclusivement en ligne, offra…" at bounding box center [674, 348] width 902 height 9
click at [430, 367] on div "L'audience est basée en France, plutôt femme, et s’intéresse au monde de la bea…" at bounding box center [674, 366] width 902 height 9
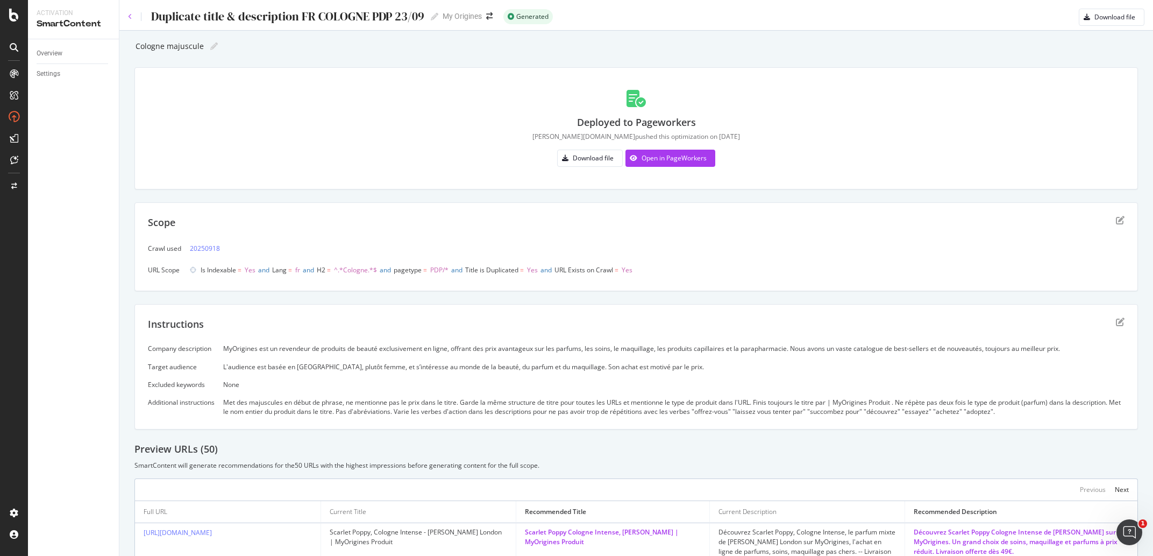
click at [131, 17] on icon at bounding box center [130, 16] width 4 height 6
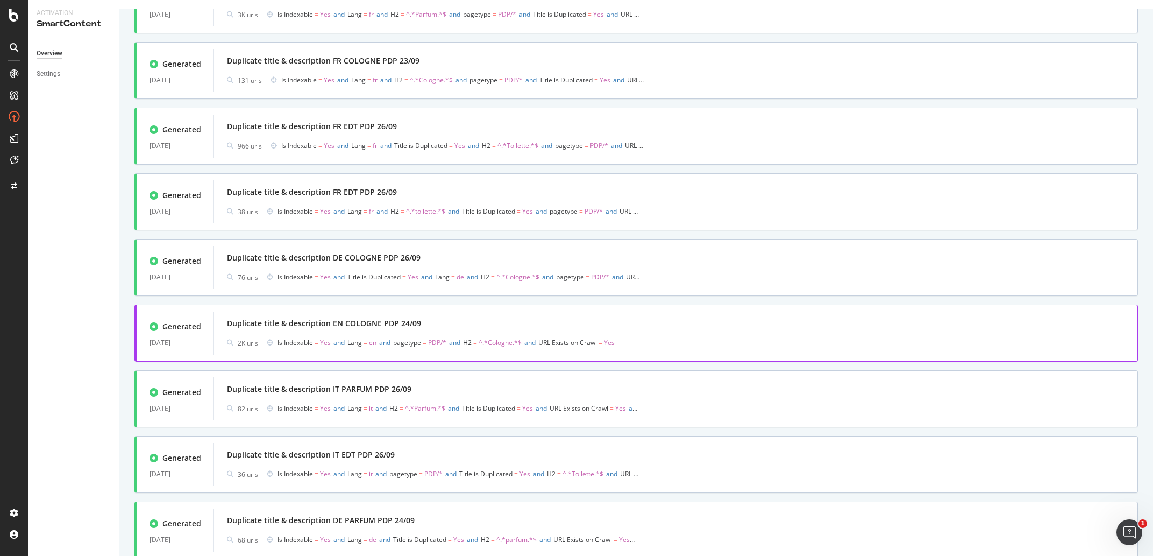
scroll to position [505, 0]
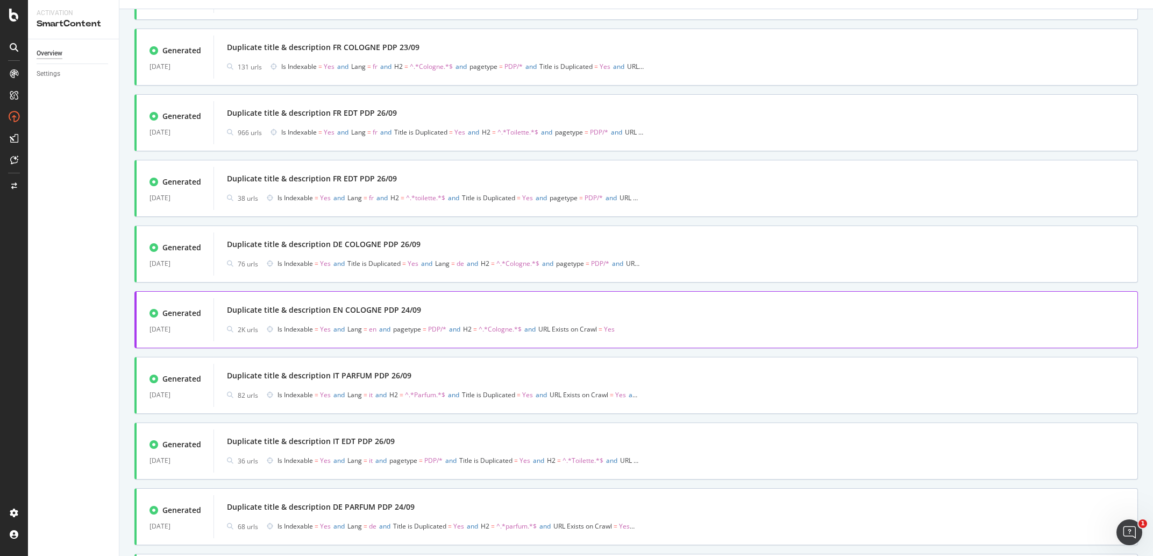
click at [410, 314] on div "Duplicate title & description EN COLOGNE PDP 24/09" at bounding box center [324, 309] width 194 height 11
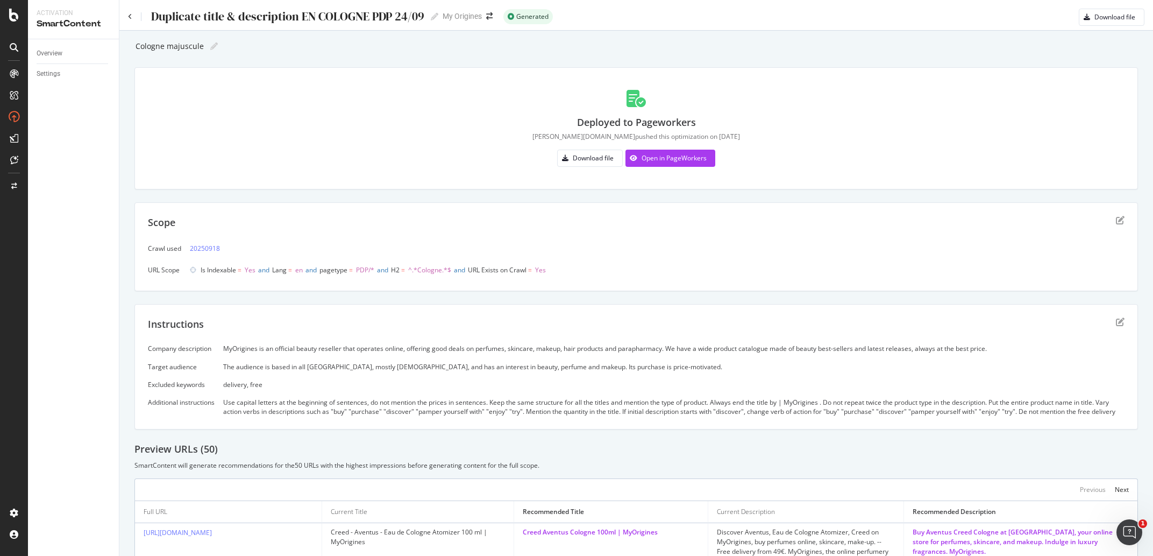
click at [305, 349] on div "MyOrigines is an official beauty reseller that operates online, offering good d…" at bounding box center [674, 348] width 902 height 9
click at [287, 370] on div "The audience is based in all Europe, mostly female, and has an interest in beau…" at bounding box center [674, 366] width 902 height 9
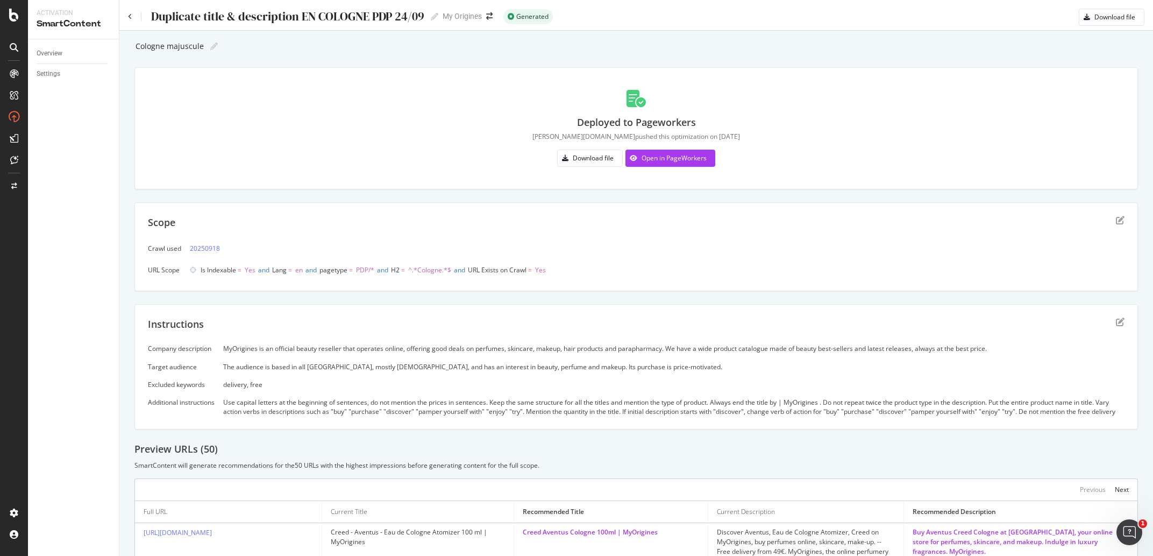
click at [287, 370] on div "The audience is based in all Europe, mostly female, and has an interest in beau…" at bounding box center [674, 366] width 902 height 9
click at [231, 380] on div "delivery, free" at bounding box center [674, 384] width 902 height 9
click at [320, 408] on div "Use capital letters at the beginning of sentences, do not mention the prices in…" at bounding box center [674, 407] width 902 height 18
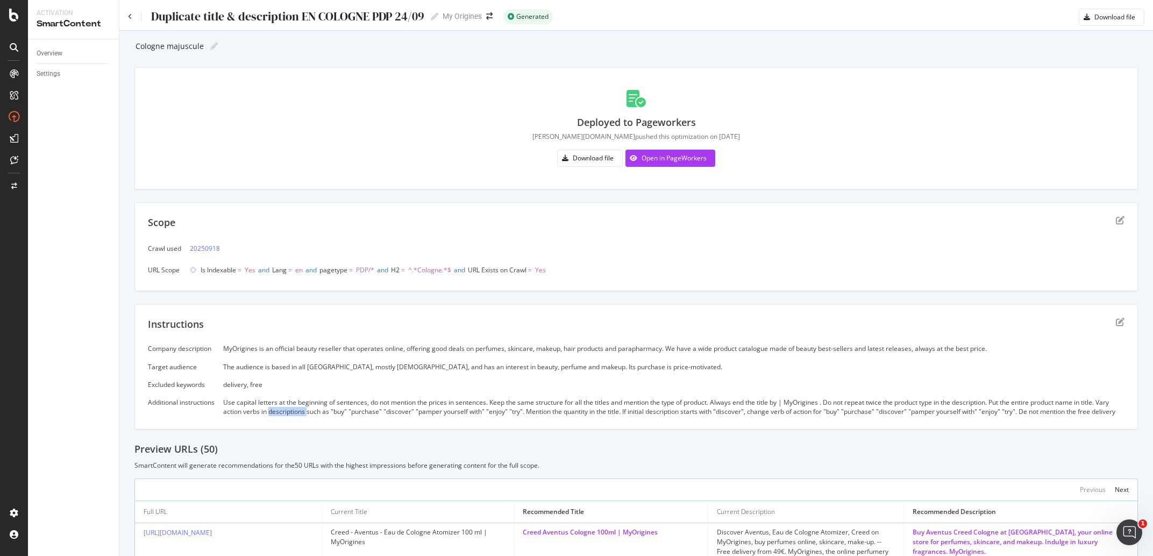
click at [320, 408] on div "Use capital letters at the beginning of sentences, do not mention the prices in…" at bounding box center [674, 407] width 902 height 18
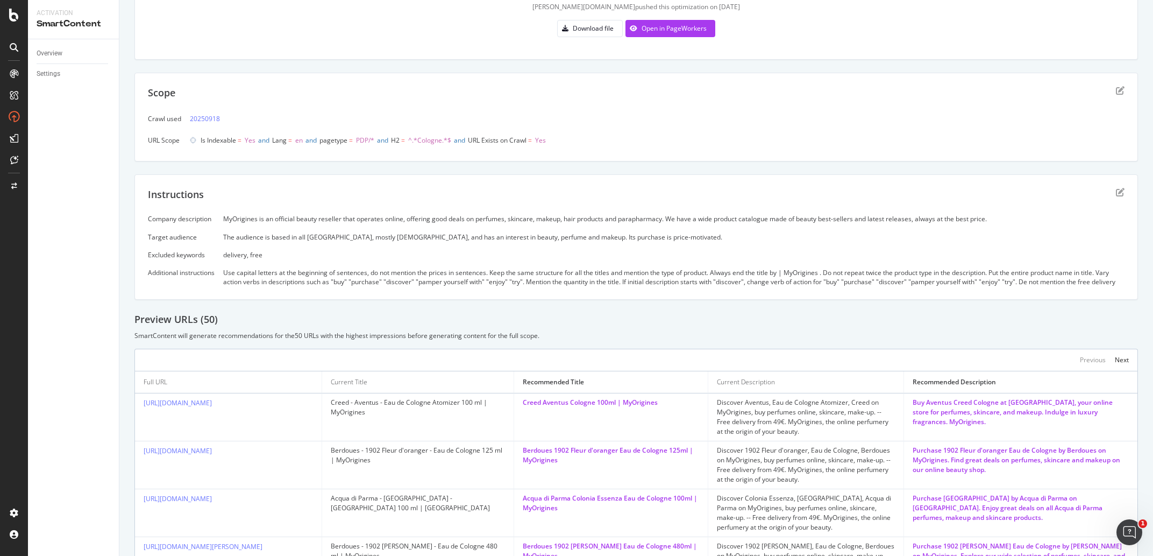
scroll to position [151, 0]
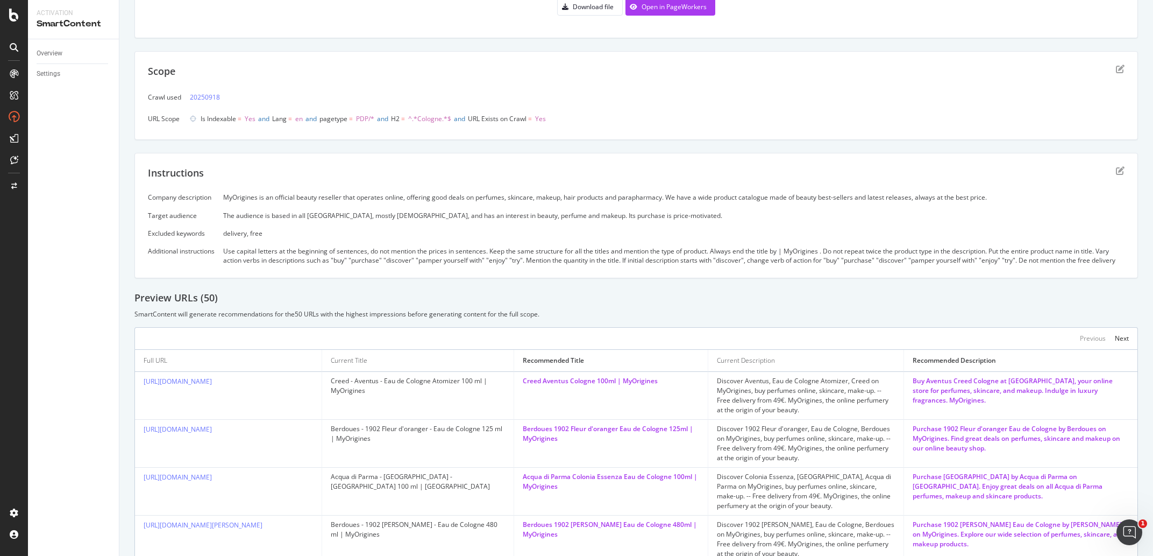
click at [1109, 163] on div "Instructions Company description MyOrigines is an official beauty reseller that…" at bounding box center [636, 215] width 1004 height 125
click at [1116, 168] on icon "edit" at bounding box center [1120, 170] width 9 height 9
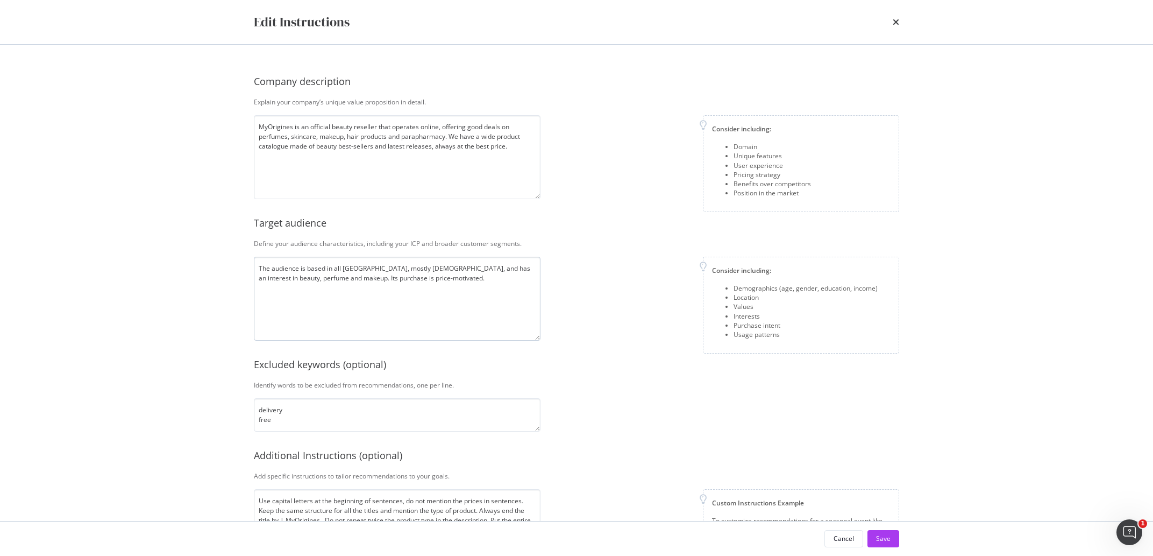
scroll to position [74, 0]
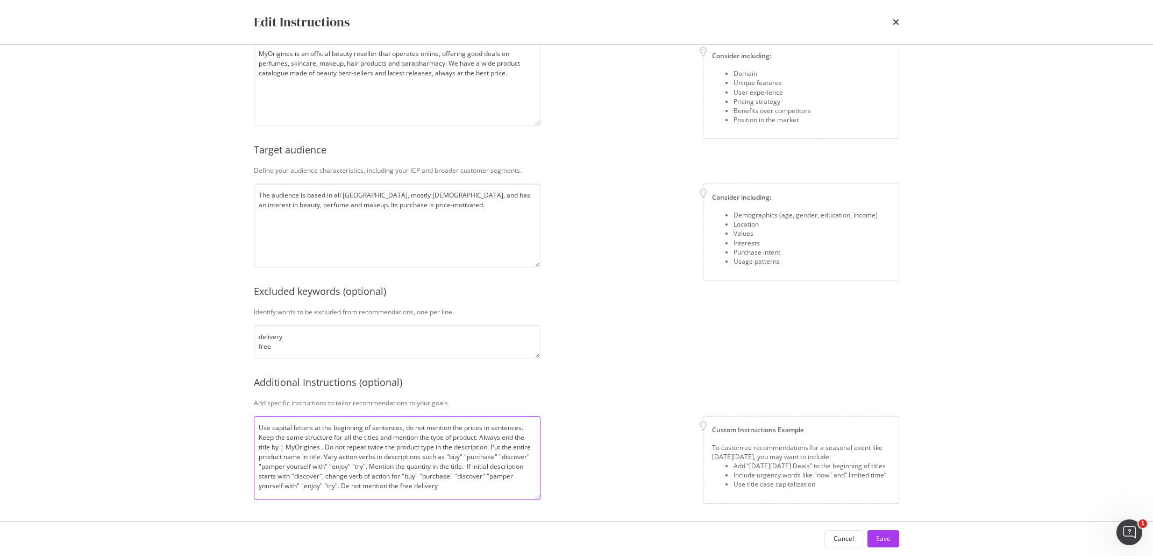
click at [403, 484] on textarea "Use capital letters at the beginning of sentences, do not mention the prices in…" at bounding box center [397, 458] width 287 height 84
click at [322, 449] on textarea "Use capital letters at the beginning of sentences, do not mention the prices in…" at bounding box center [397, 458] width 287 height 84
type textarea "Use capital letters at the beginning of sentences, do not mention the prices in…"
click at [892, 535] on button "Save" at bounding box center [884, 538] width 32 height 17
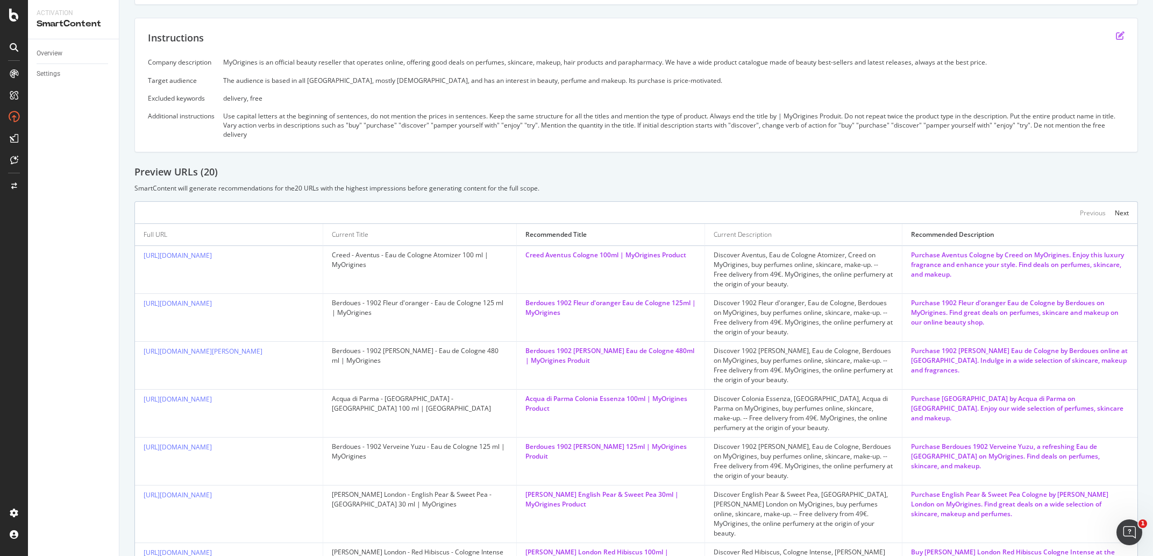
click at [1116, 40] on icon "edit" at bounding box center [1120, 35] width 9 height 9
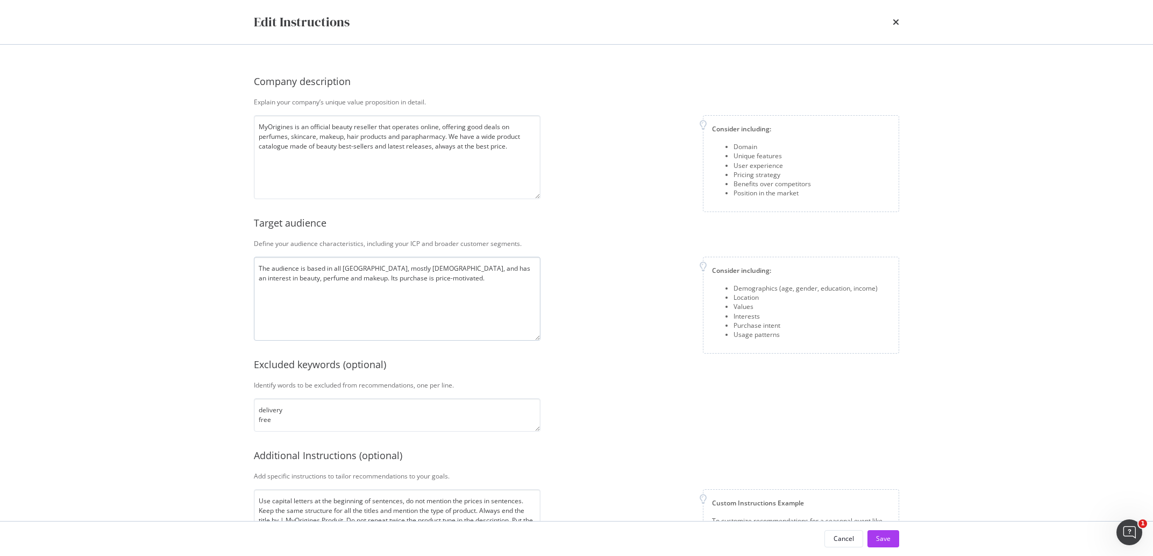
scroll to position [39, 0]
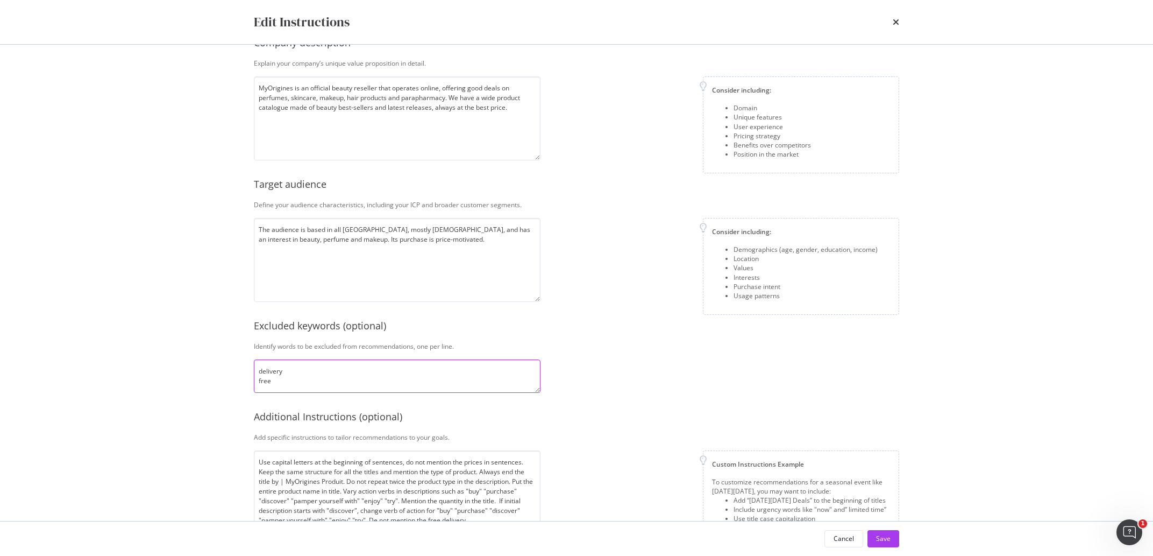
click at [317, 385] on textarea "delivery free" at bounding box center [397, 375] width 287 height 33
type textarea "delivery free Product"
click at [869, 533] on button "Save" at bounding box center [884, 538] width 32 height 17
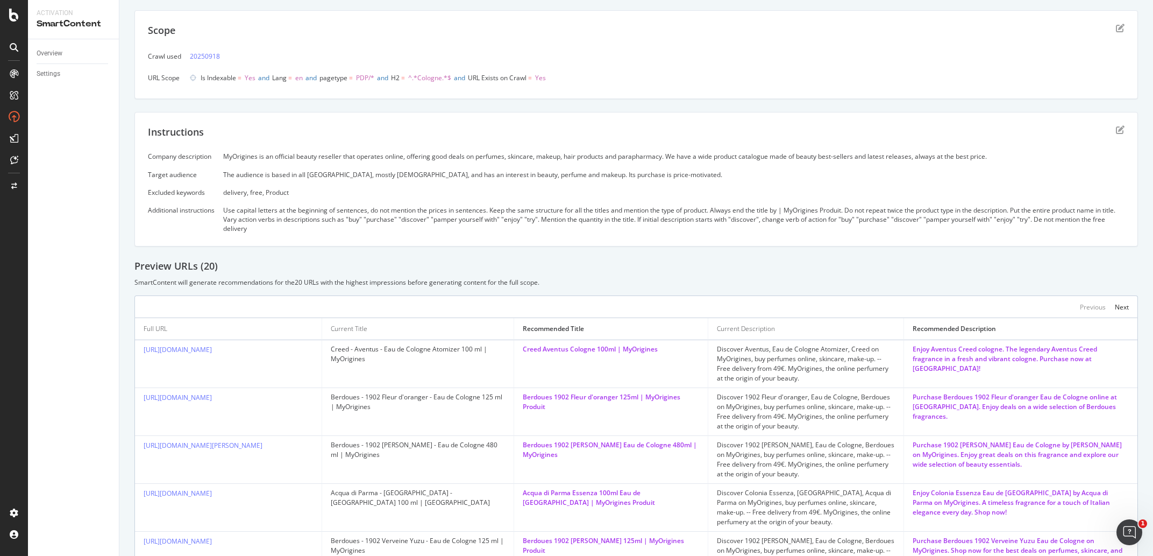
scroll to position [0, 0]
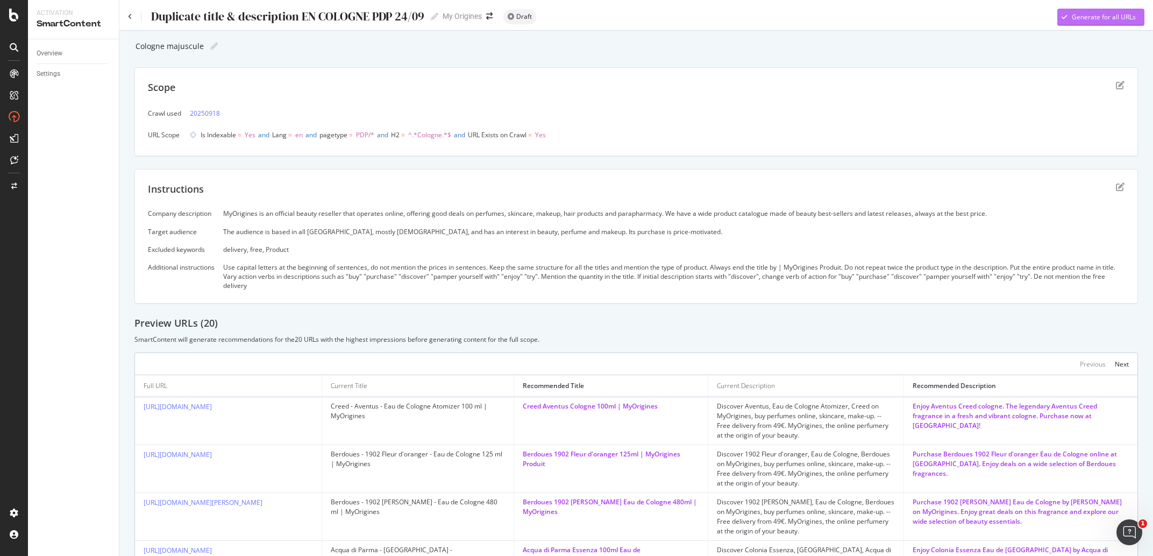
click at [1093, 22] on div "Generate for all URLs" at bounding box center [1104, 16] width 64 height 9
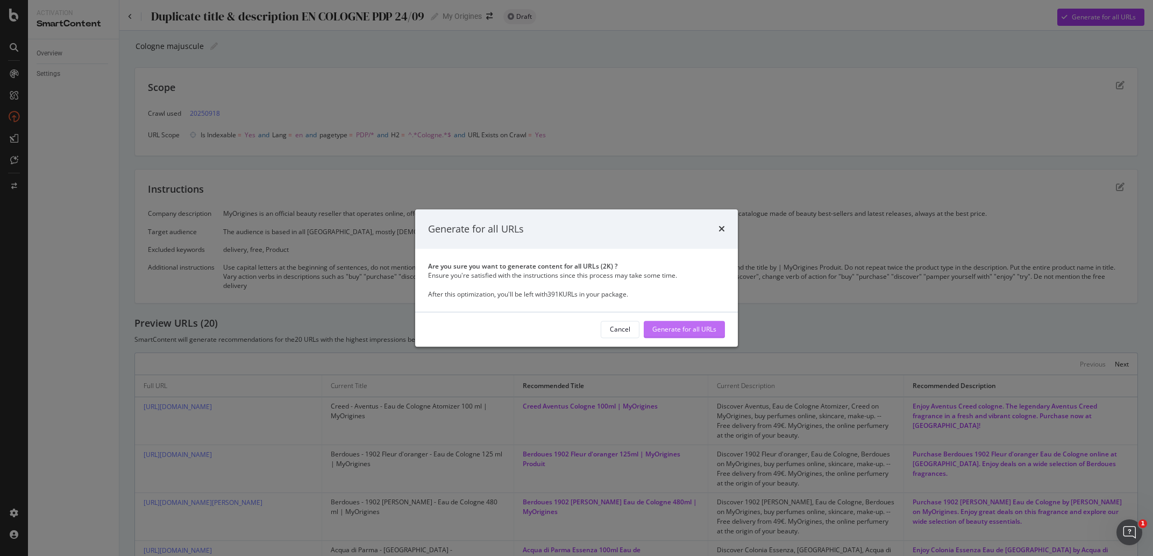
click at [707, 331] on div "Generate for all URLs" at bounding box center [684, 329] width 64 height 9
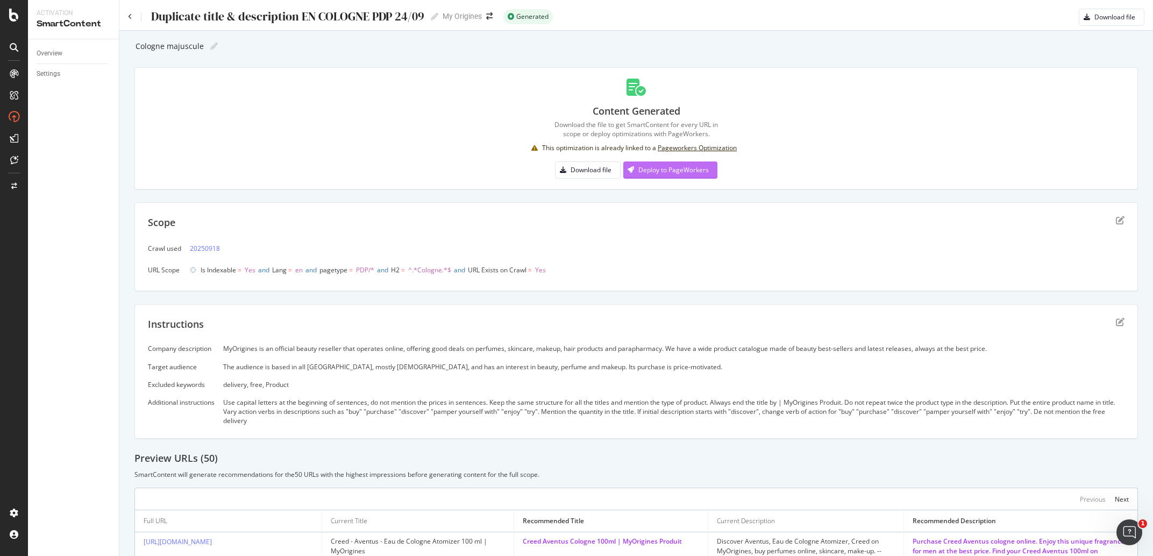
click at [685, 178] on div "Deploy to PageWorkers" at bounding box center [666, 170] width 86 height 16
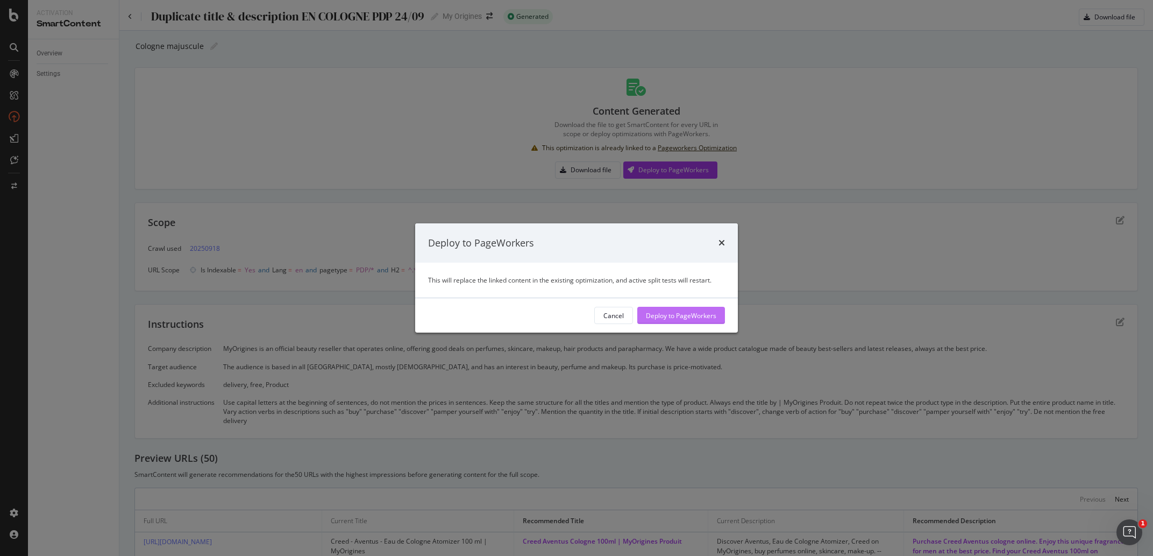
click at [689, 315] on div "Deploy to PageWorkers" at bounding box center [681, 315] width 70 height 9
